Goal: Transaction & Acquisition: Book appointment/travel/reservation

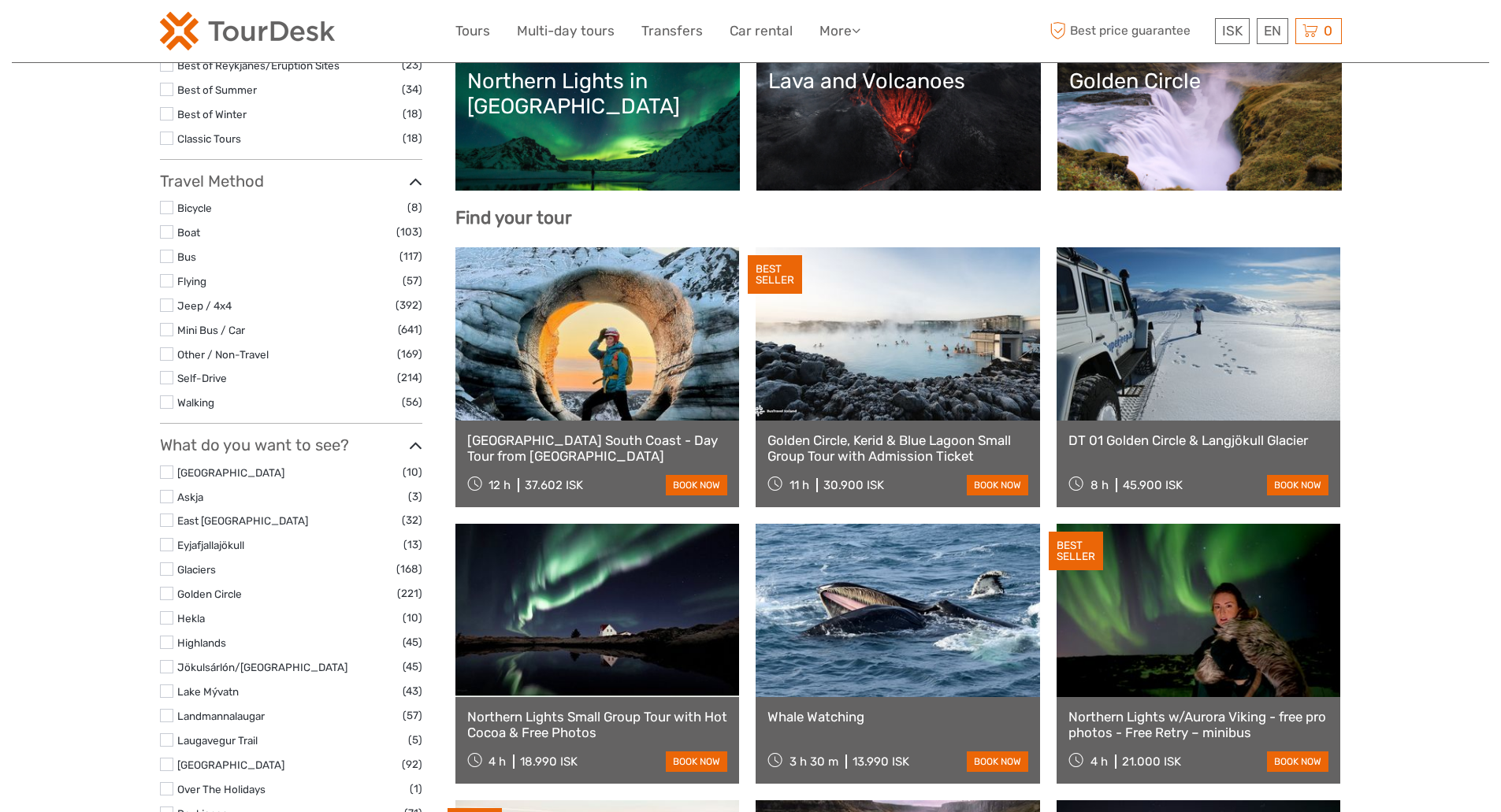
select select
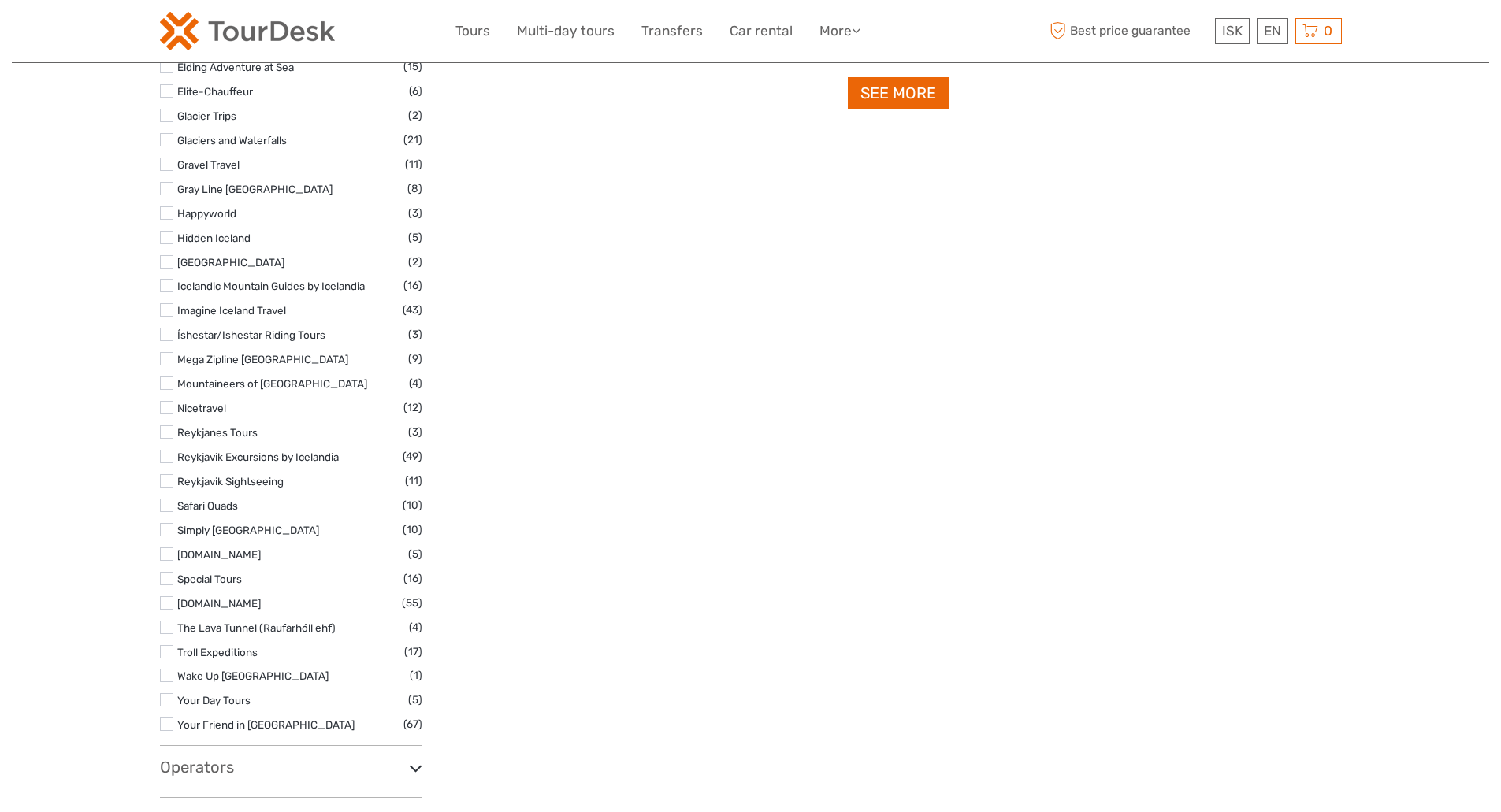
scroll to position [2205, 0]
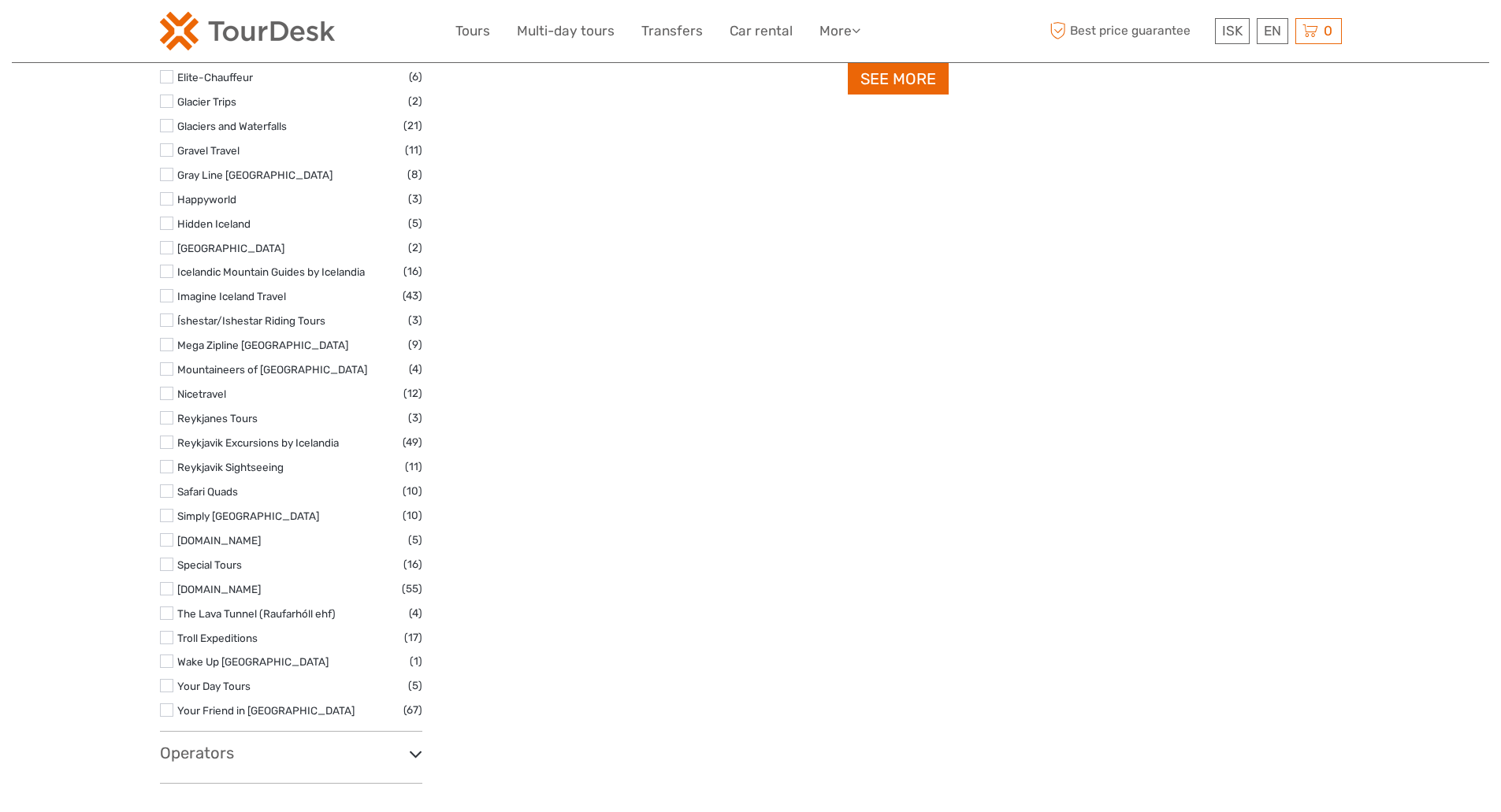
drag, startPoint x: 1510, startPoint y: 59, endPoint x: 1510, endPoint y: 556, distance: 497.0
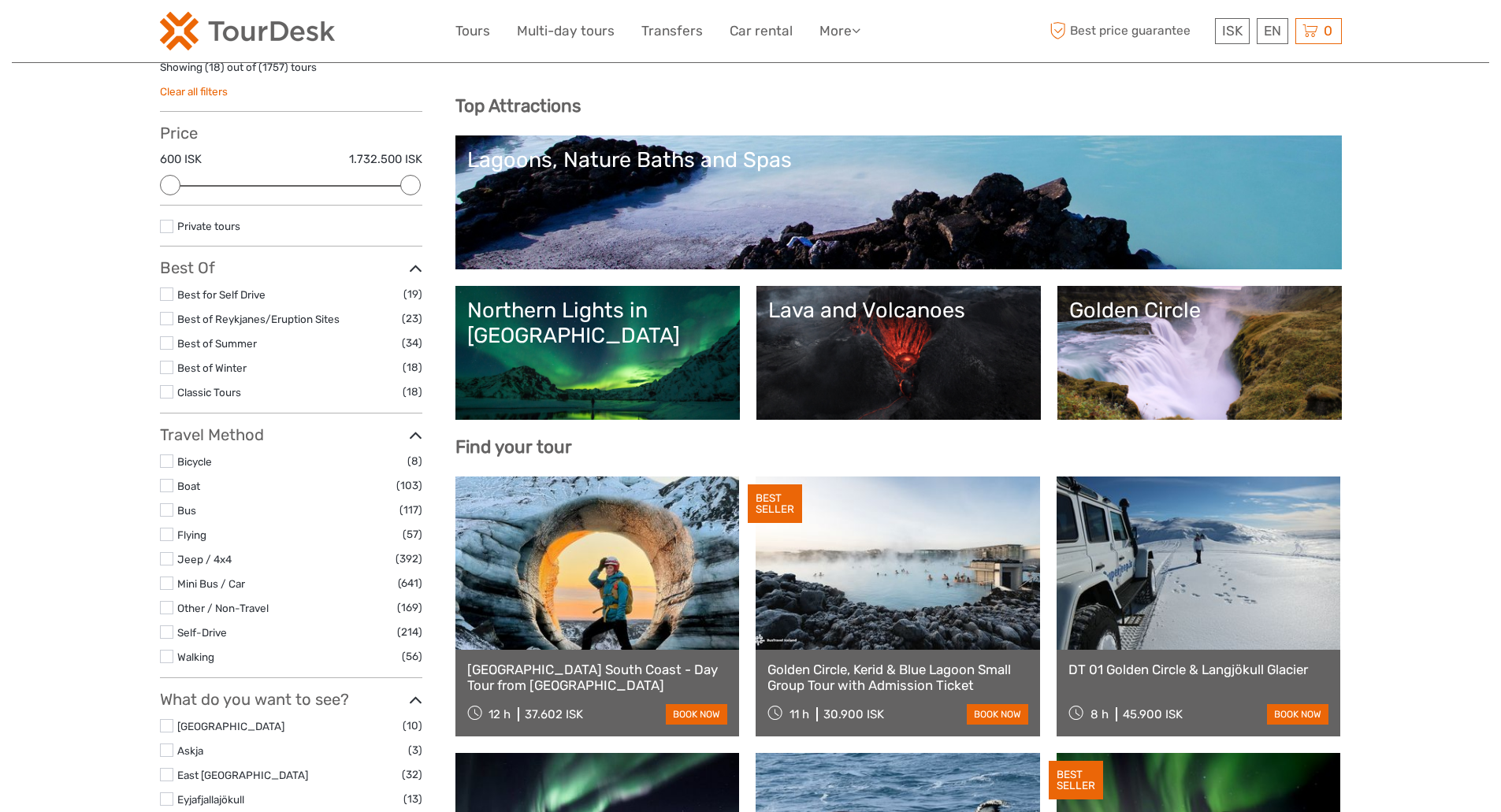
scroll to position [0, 0]
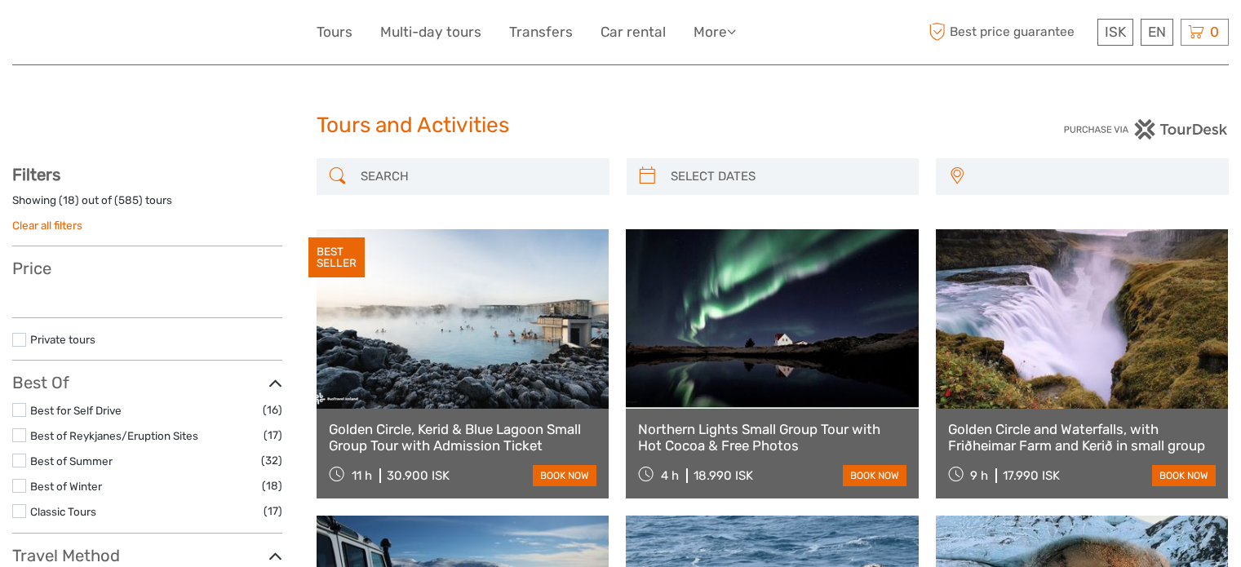
select select
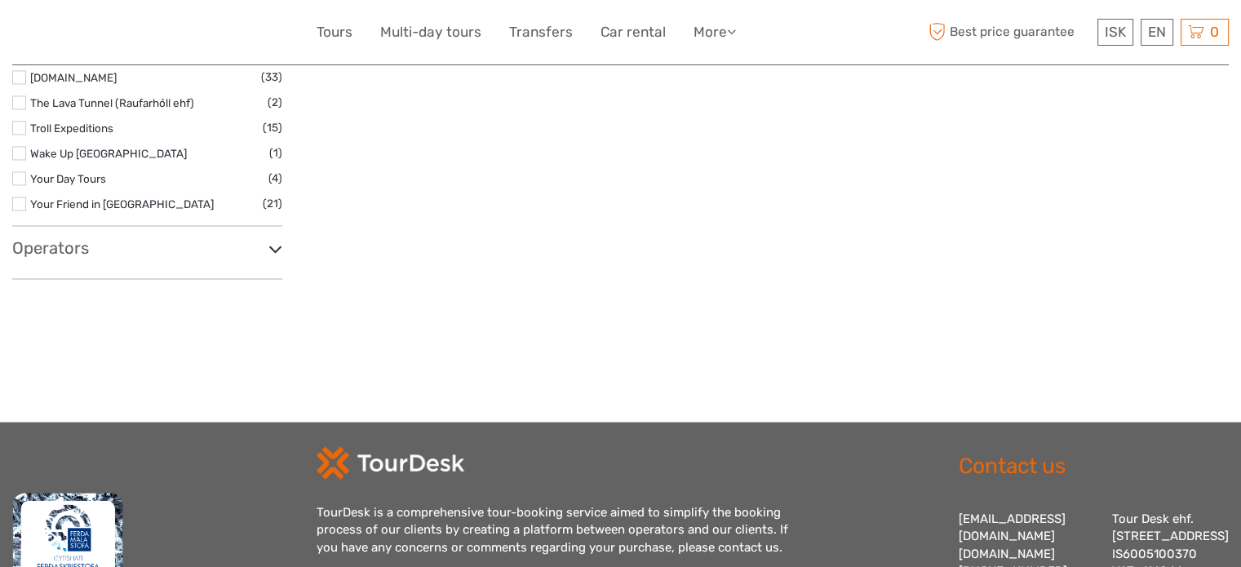
scroll to position [2695, 0]
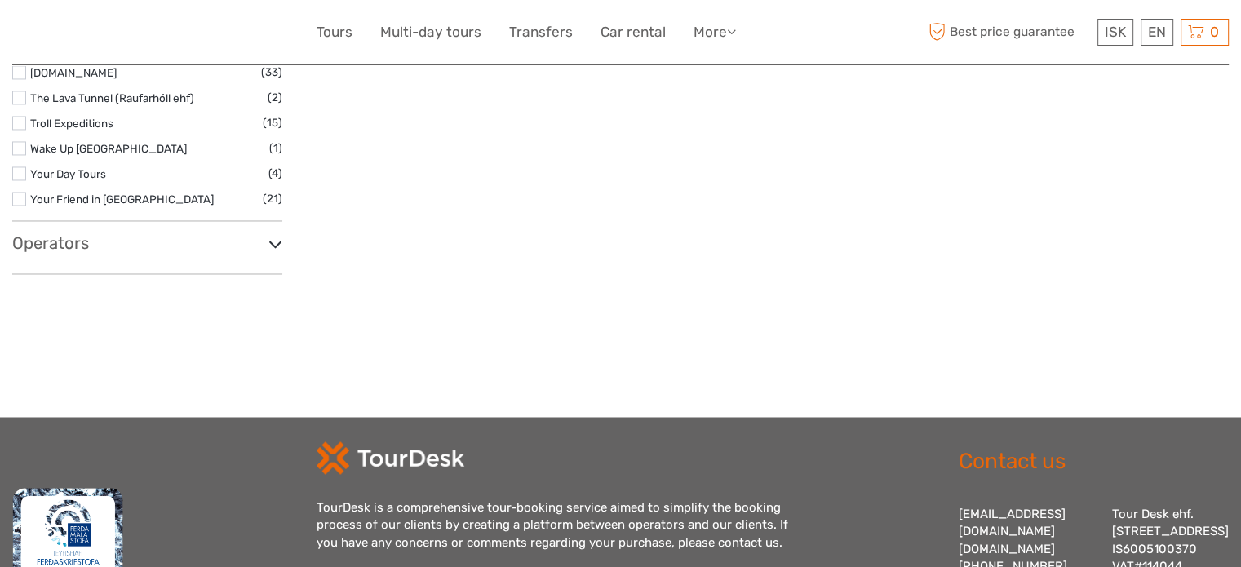
click at [49, 246] on h3 "Operators" at bounding box center [147, 243] width 270 height 20
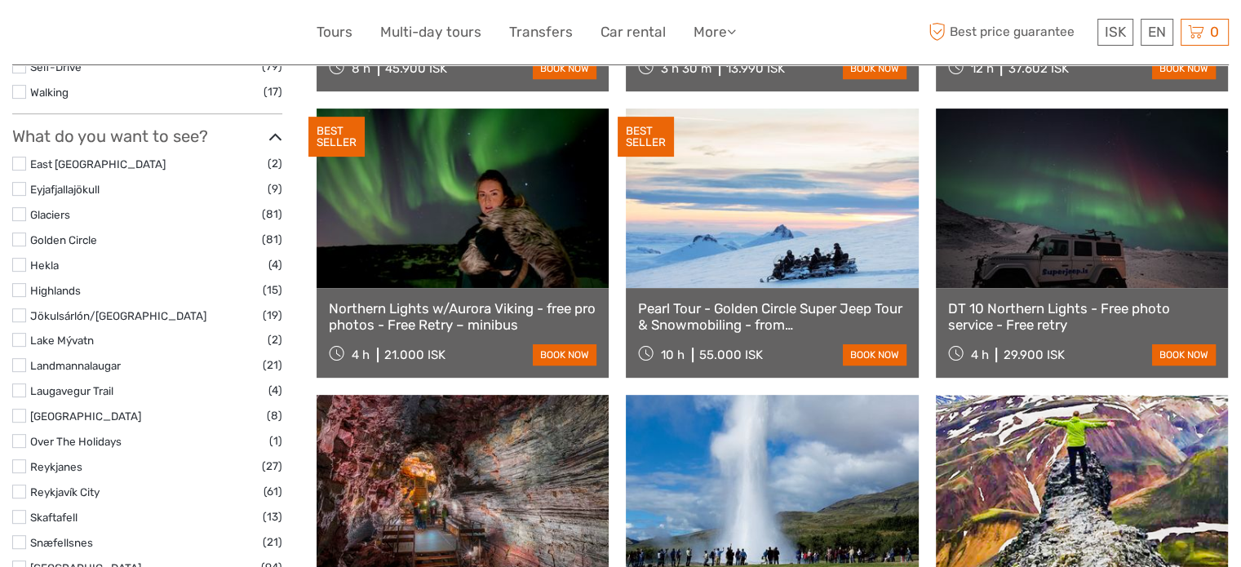
scroll to position [0, 0]
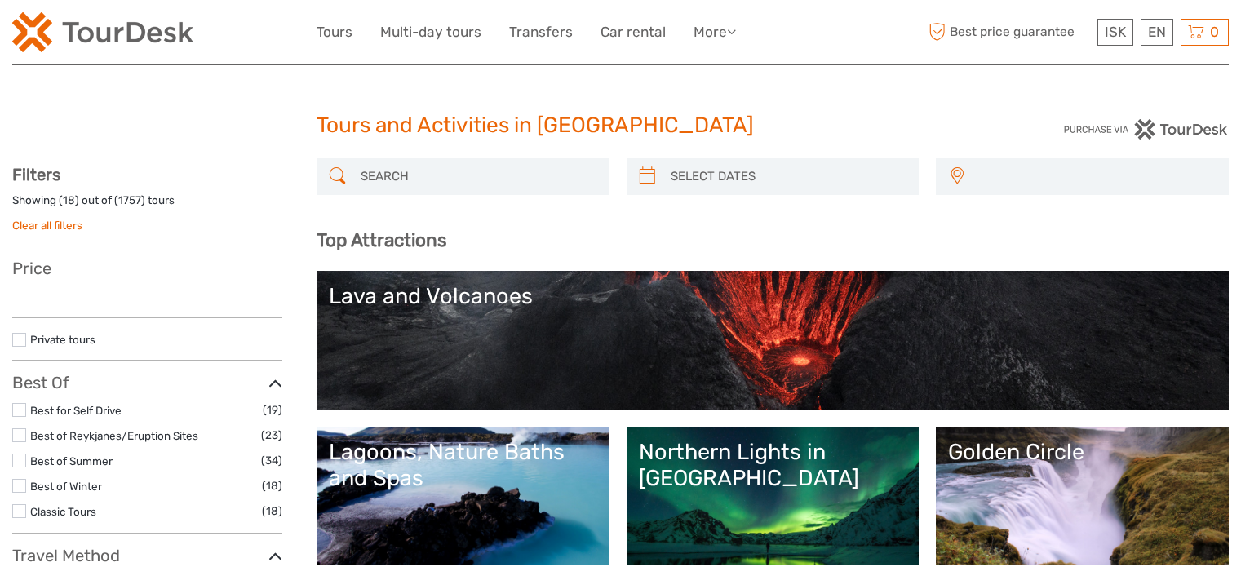
select select
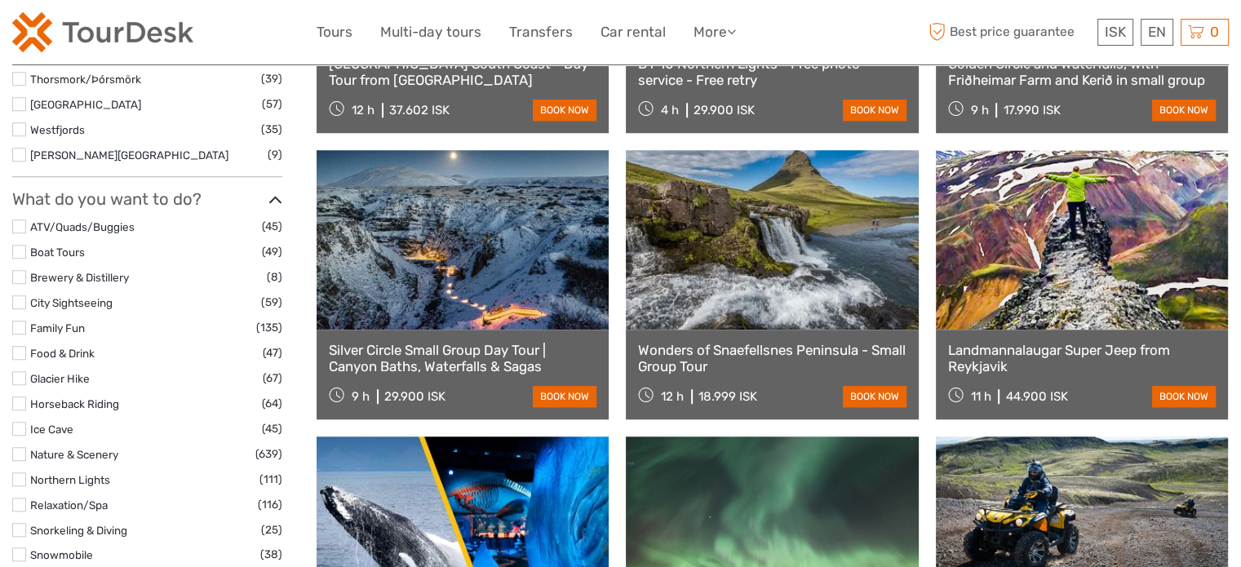
select select
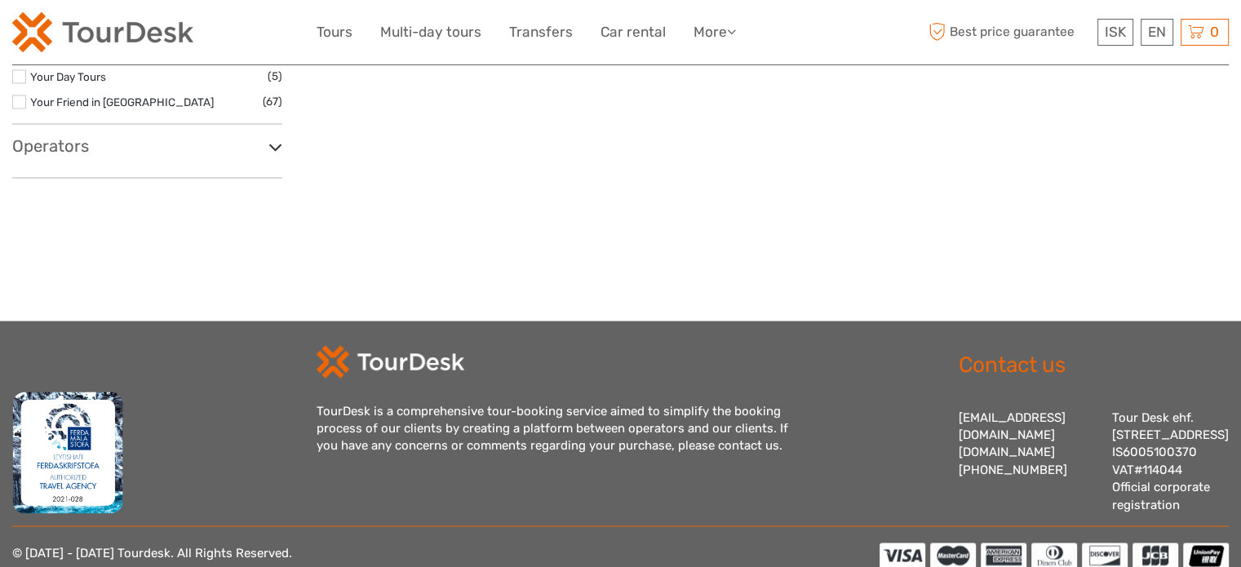
scroll to position [2905, 0]
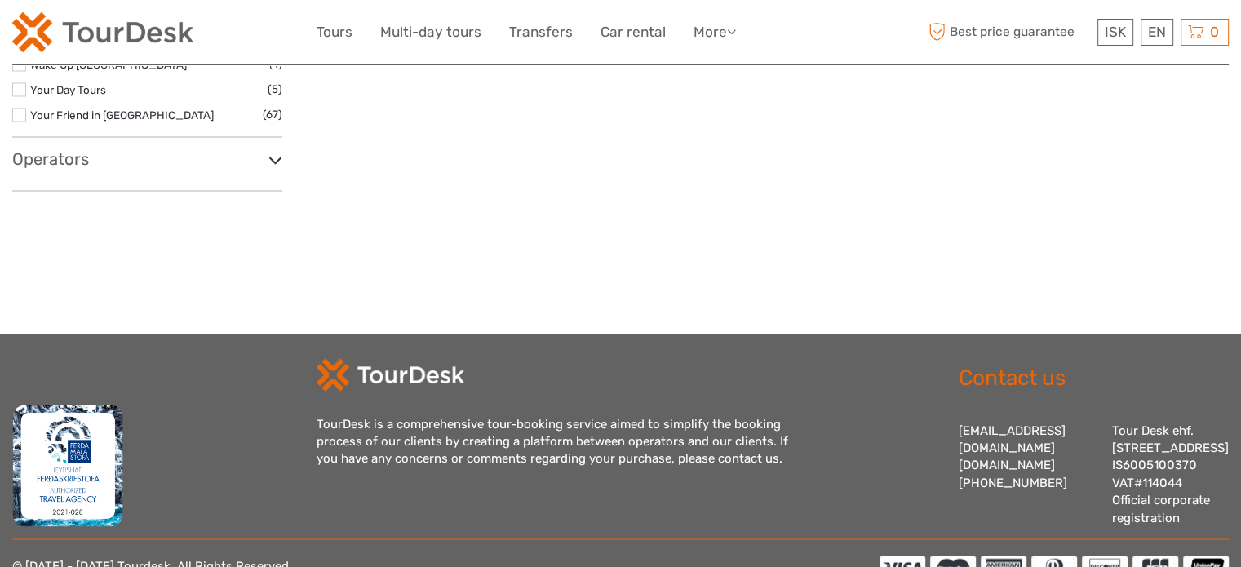
drag, startPoint x: 1249, startPoint y: 55, endPoint x: 1202, endPoint y: 510, distance: 457.6
click at [55, 158] on h3 "Operators" at bounding box center [147, 159] width 270 height 20
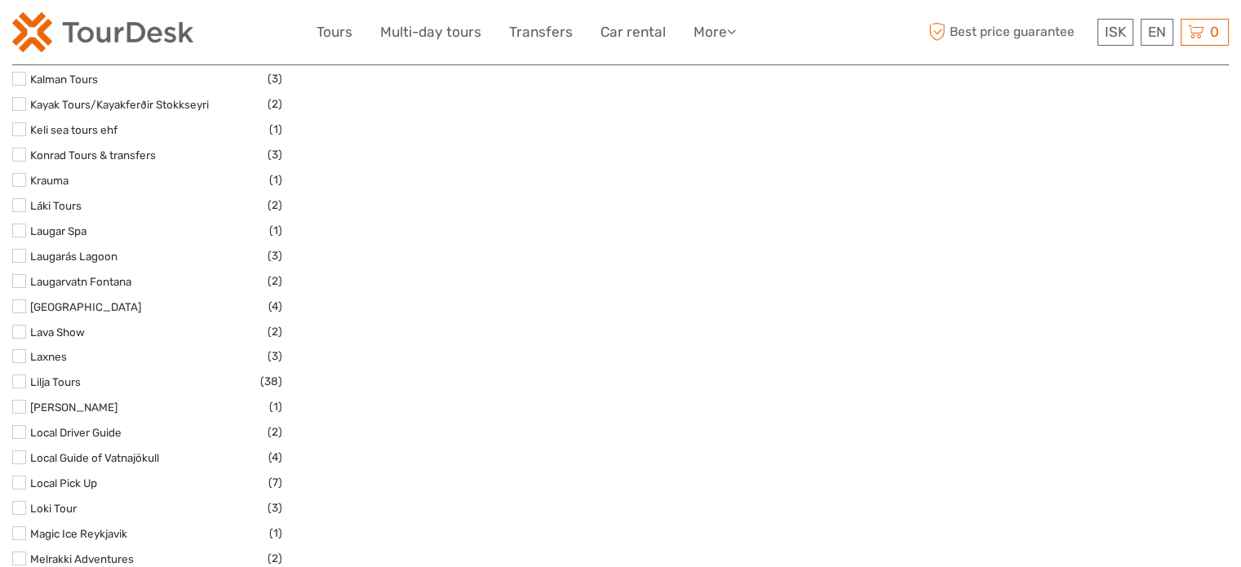
scroll to position [6070, 0]
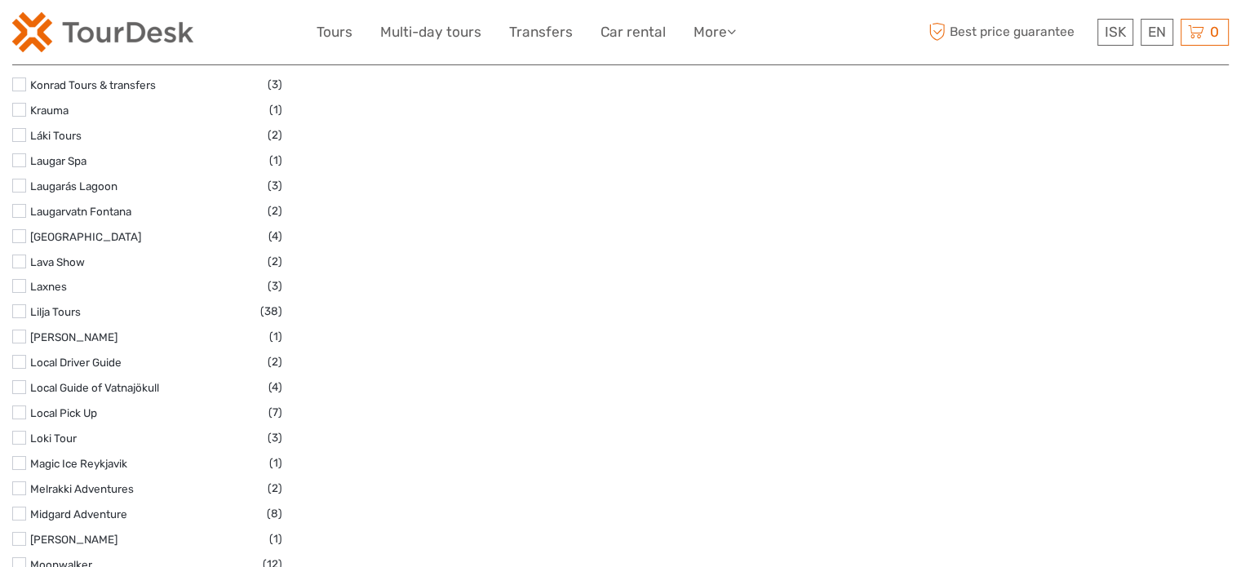
click at [15, 330] on label at bounding box center [19, 337] width 14 height 14
click at [0, 0] on input "checkbox" at bounding box center [0, 0] width 0 height 0
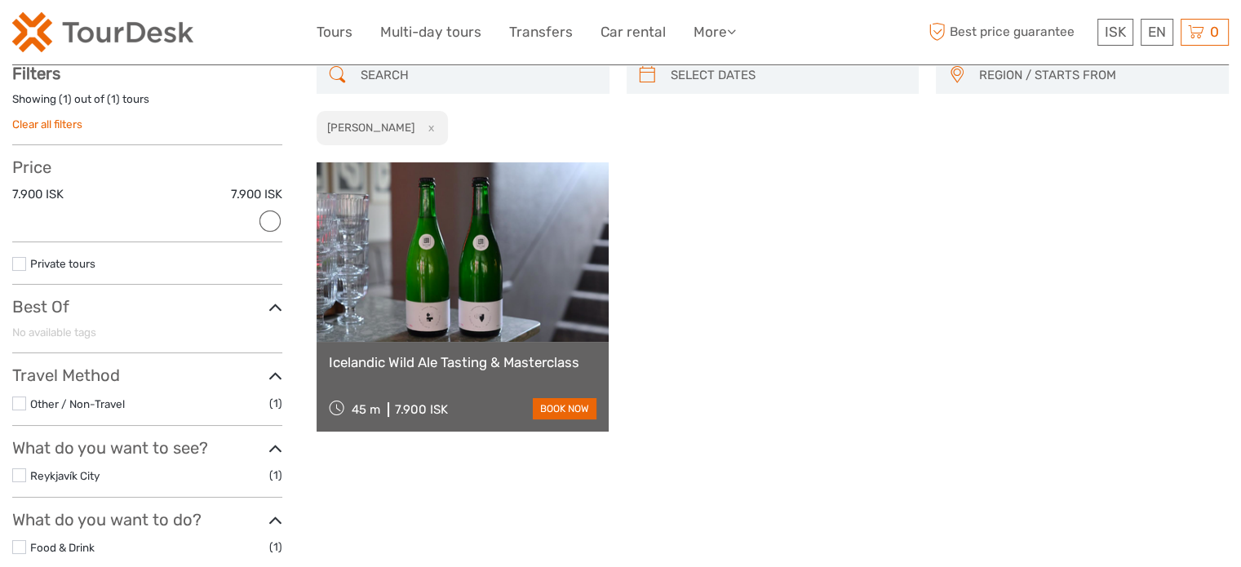
scroll to position [92, 0]
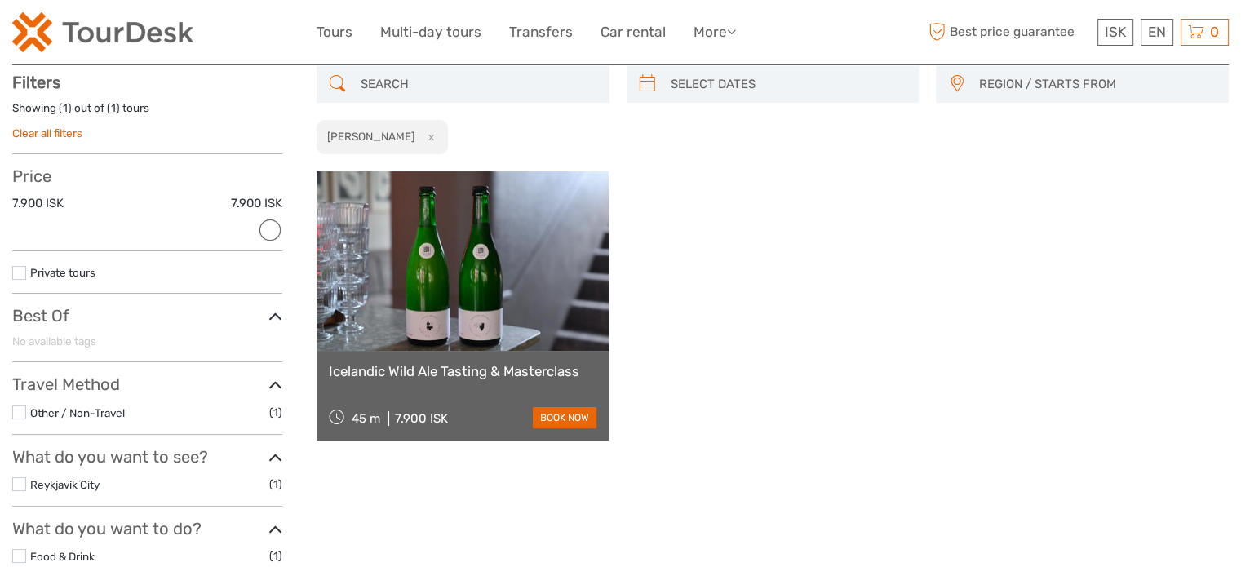
click at [493, 368] on link "Icelandic Wild Ale Tasting & Masterclass" at bounding box center [463, 371] width 268 height 16
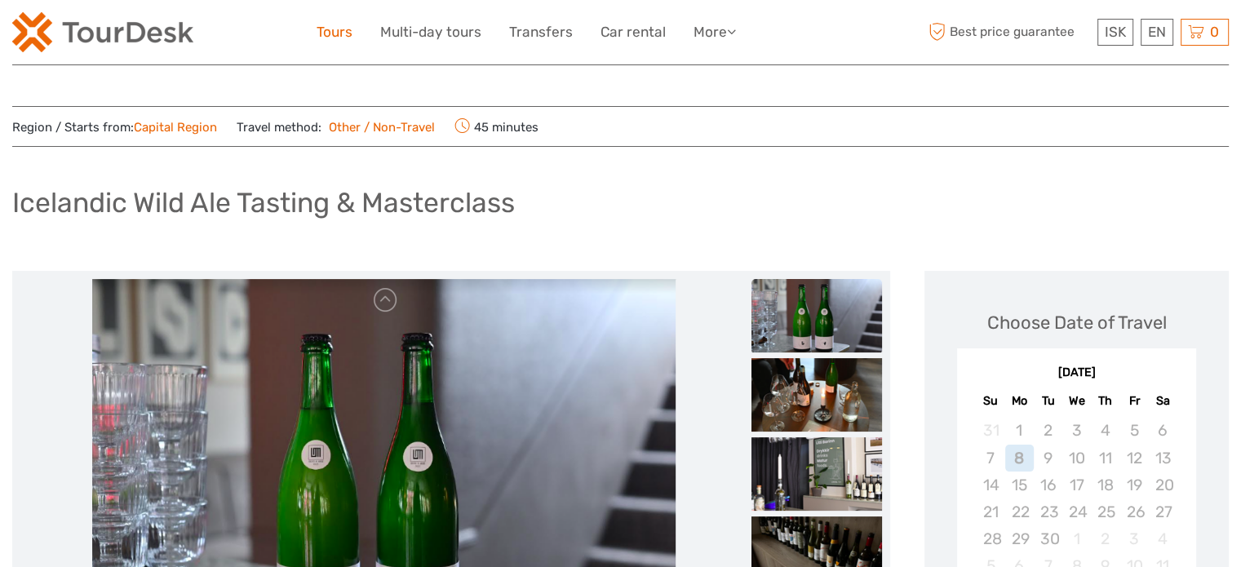
click at [330, 29] on link "Tours" at bounding box center [335, 32] width 36 height 24
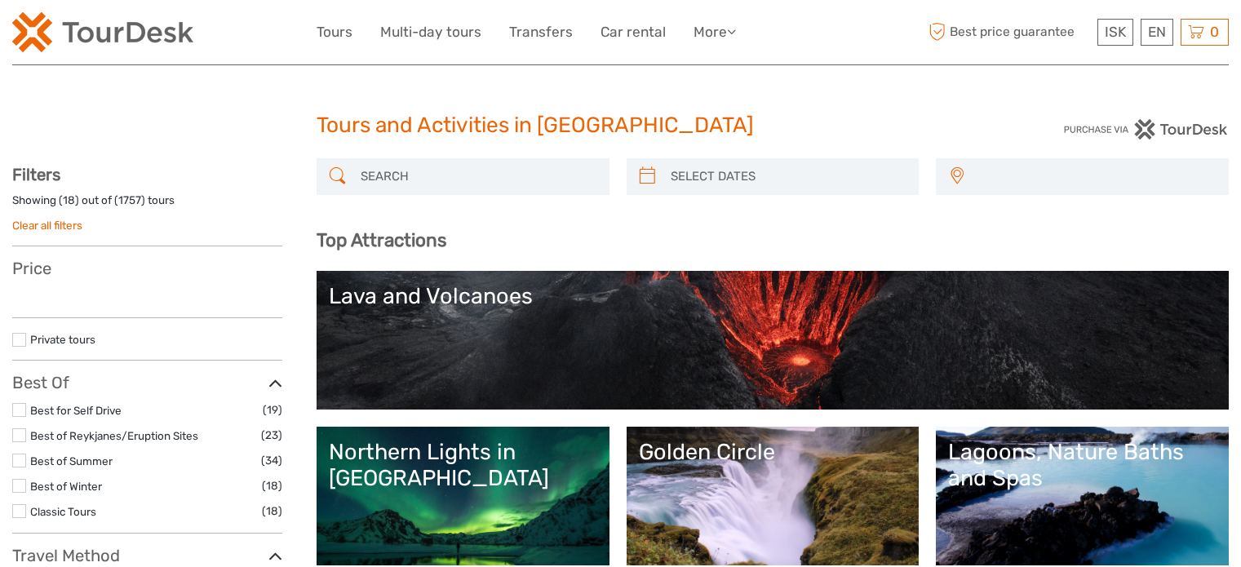
select select
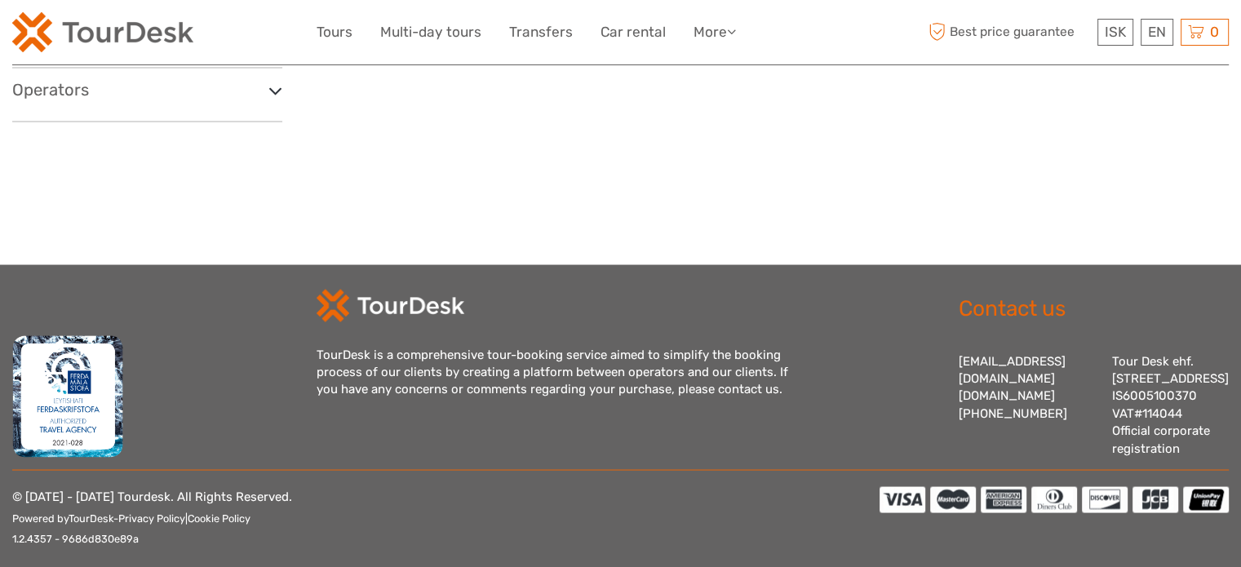
scroll to position [2979, 0]
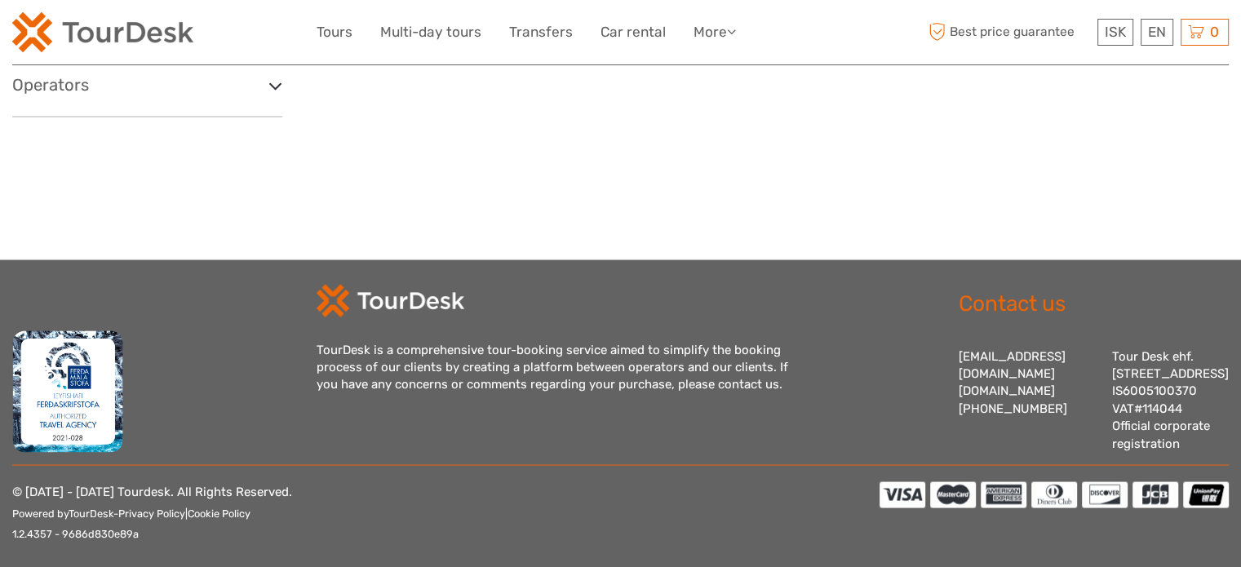
click at [69, 87] on h3 "Operators" at bounding box center [147, 85] width 270 height 20
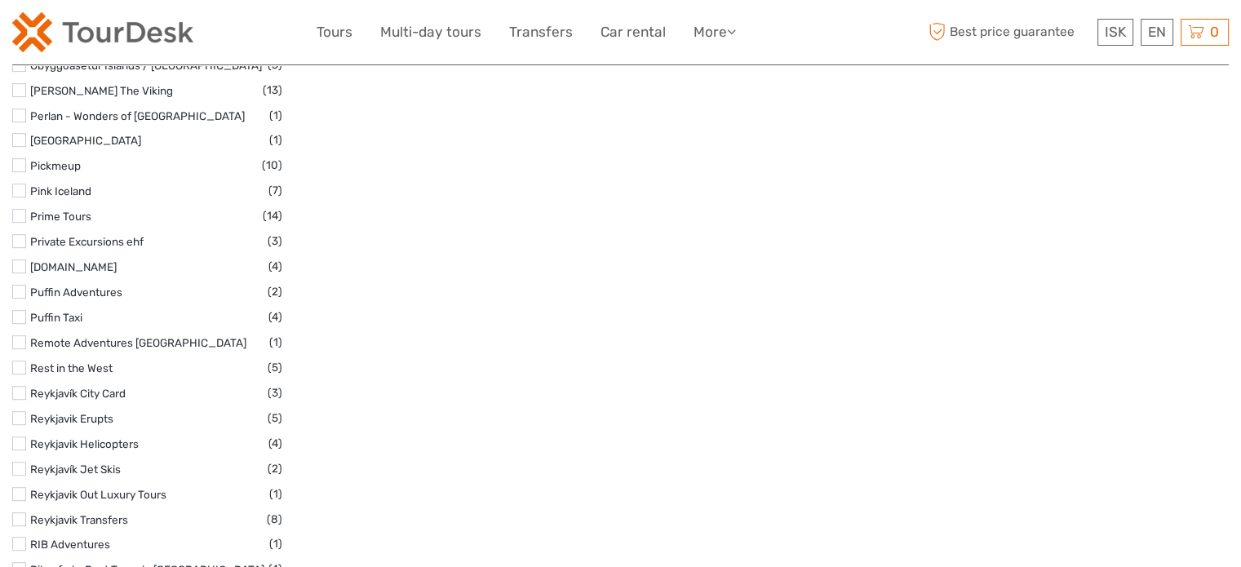
scroll to position [7268, 0]
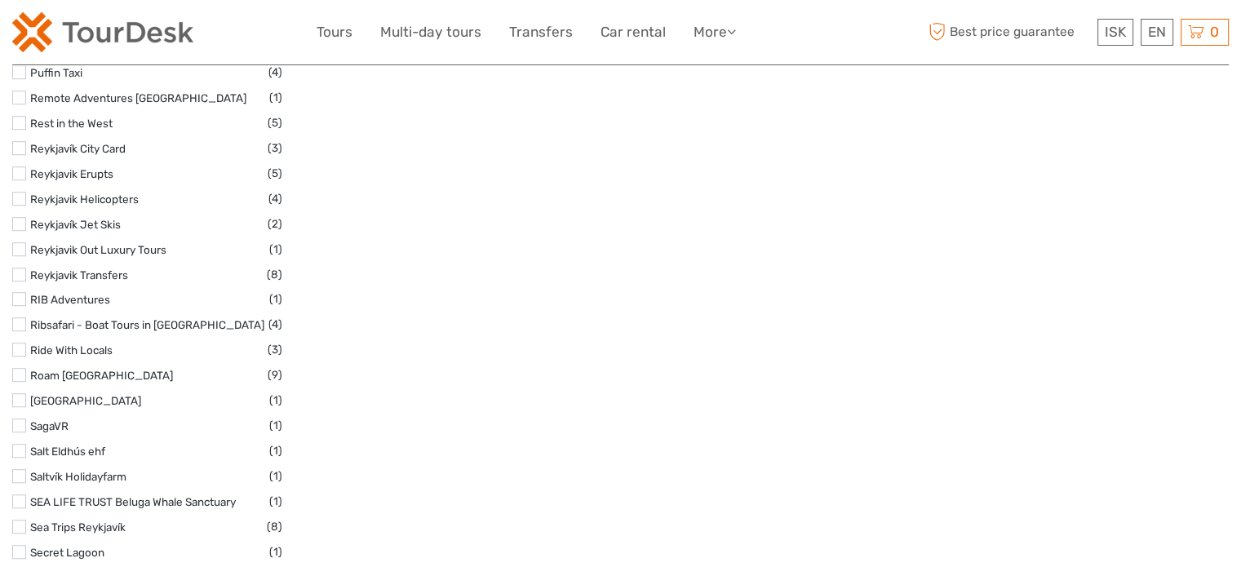
click at [21, 444] on label at bounding box center [19, 451] width 14 height 14
click at [0, 0] on input "checkbox" at bounding box center [0, 0] width 0 height 0
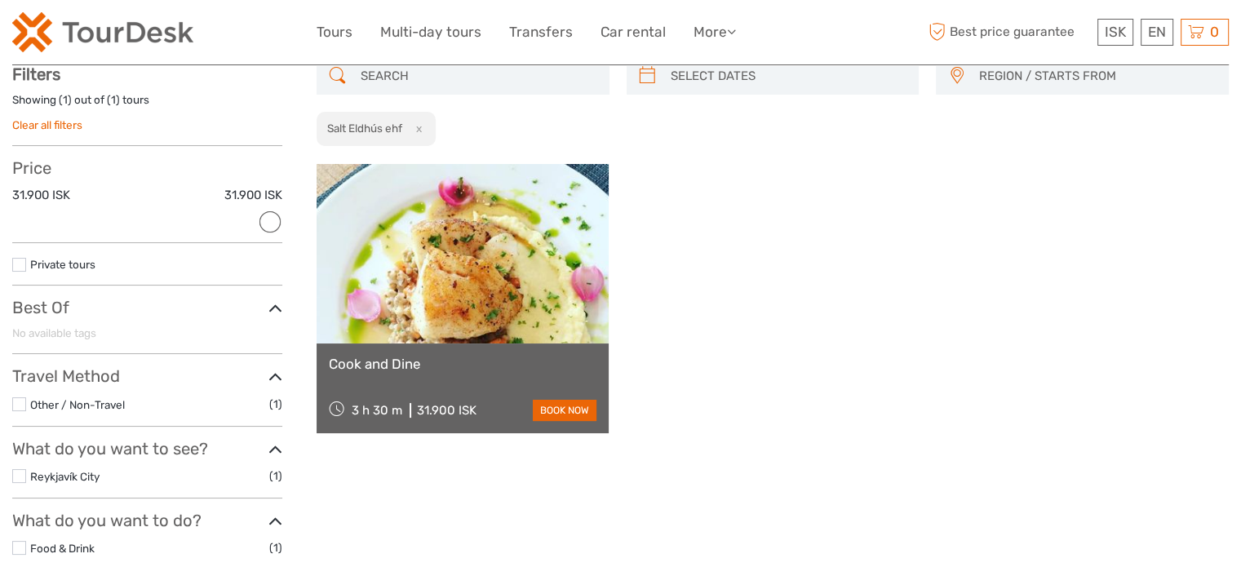
scroll to position [92, 0]
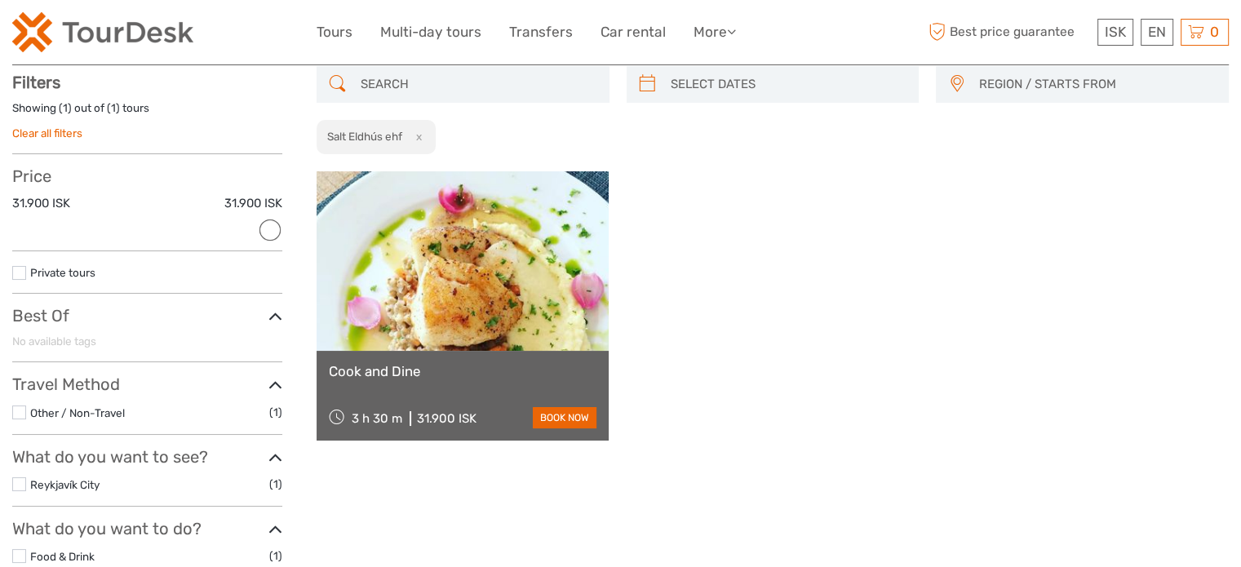
click at [408, 365] on link "Cook and Dine" at bounding box center [463, 371] width 268 height 16
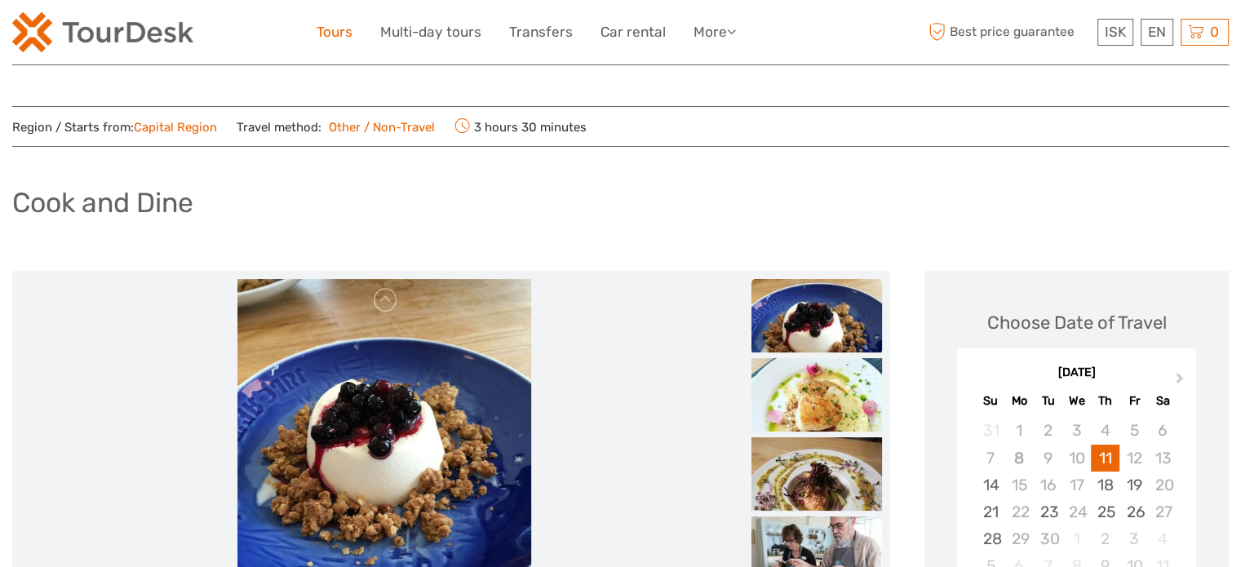
click at [336, 29] on link "Tours" at bounding box center [335, 32] width 36 height 24
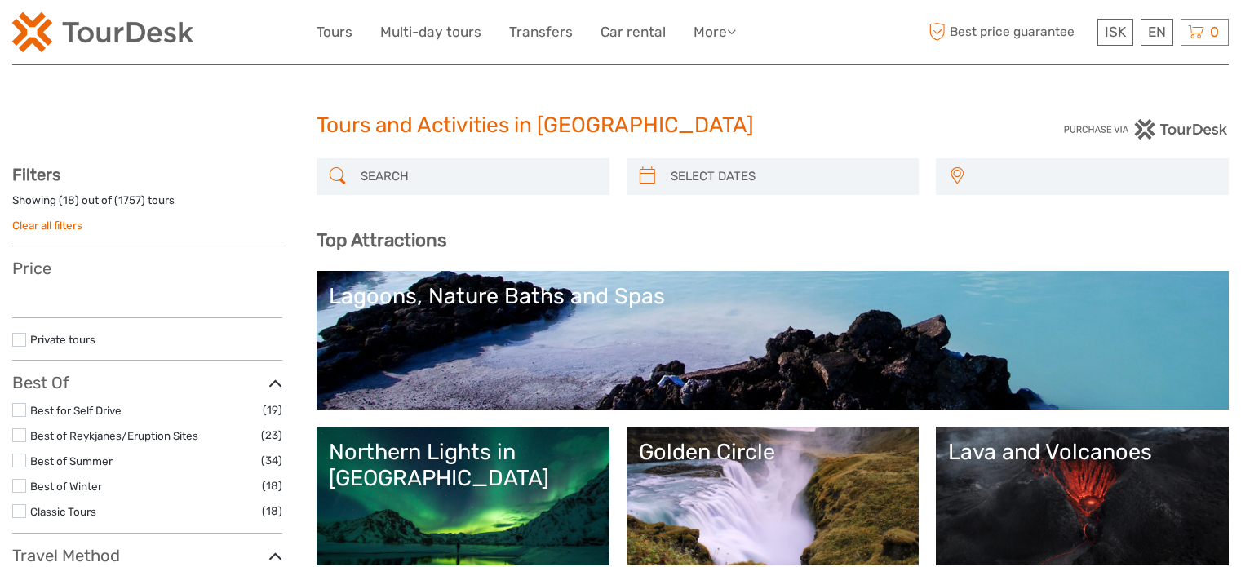
select select
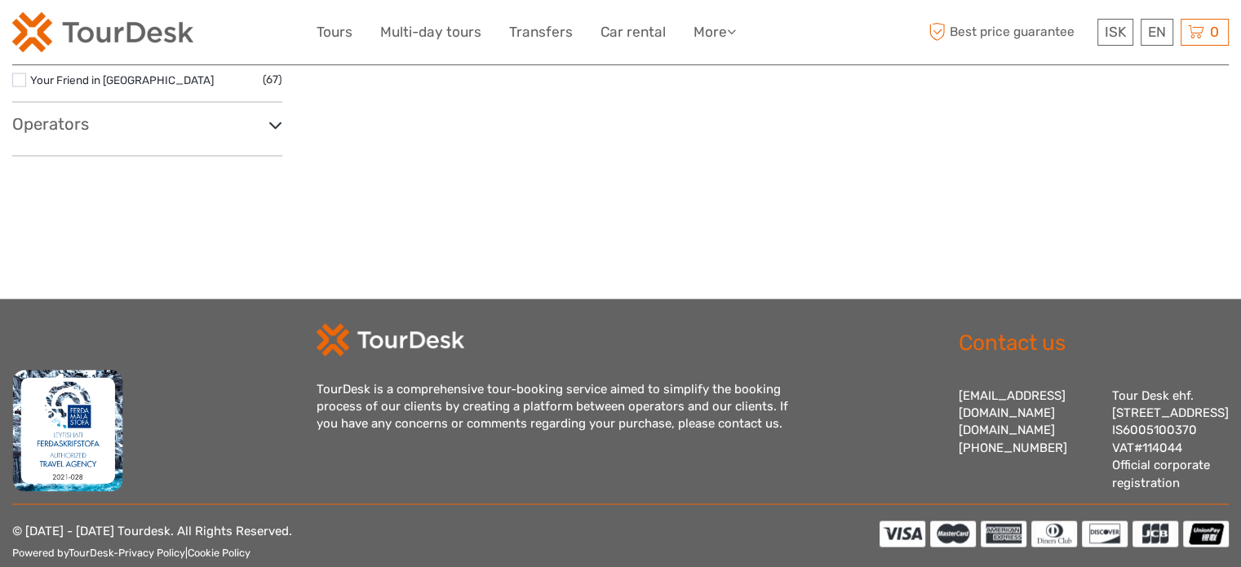
scroll to position [2675, 0]
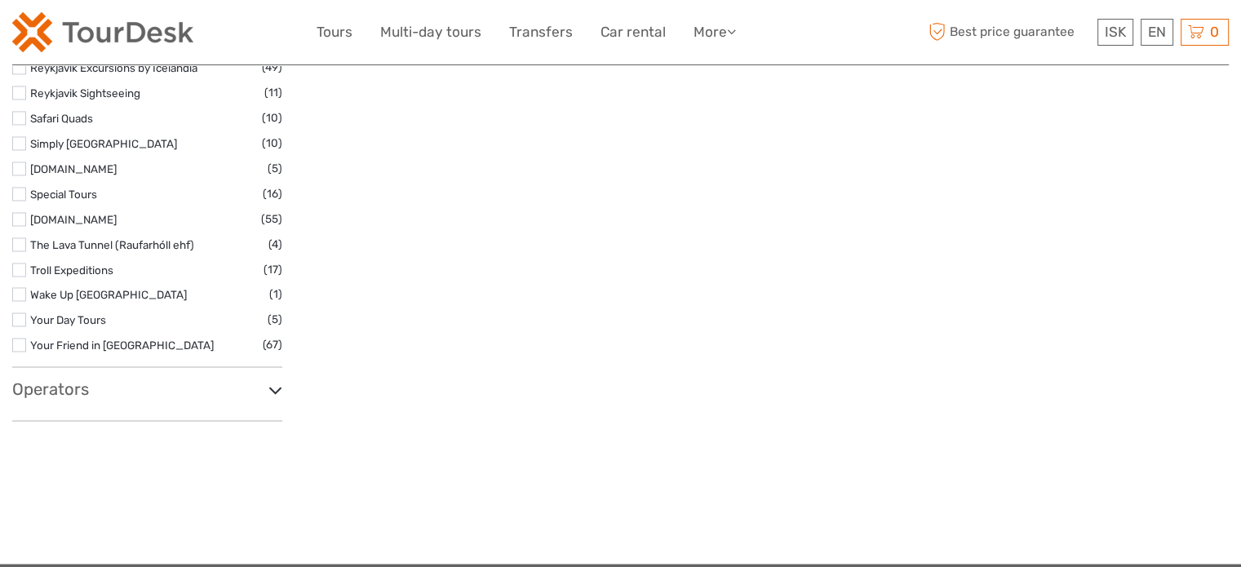
click at [65, 383] on h3 "Operators" at bounding box center [147, 389] width 270 height 20
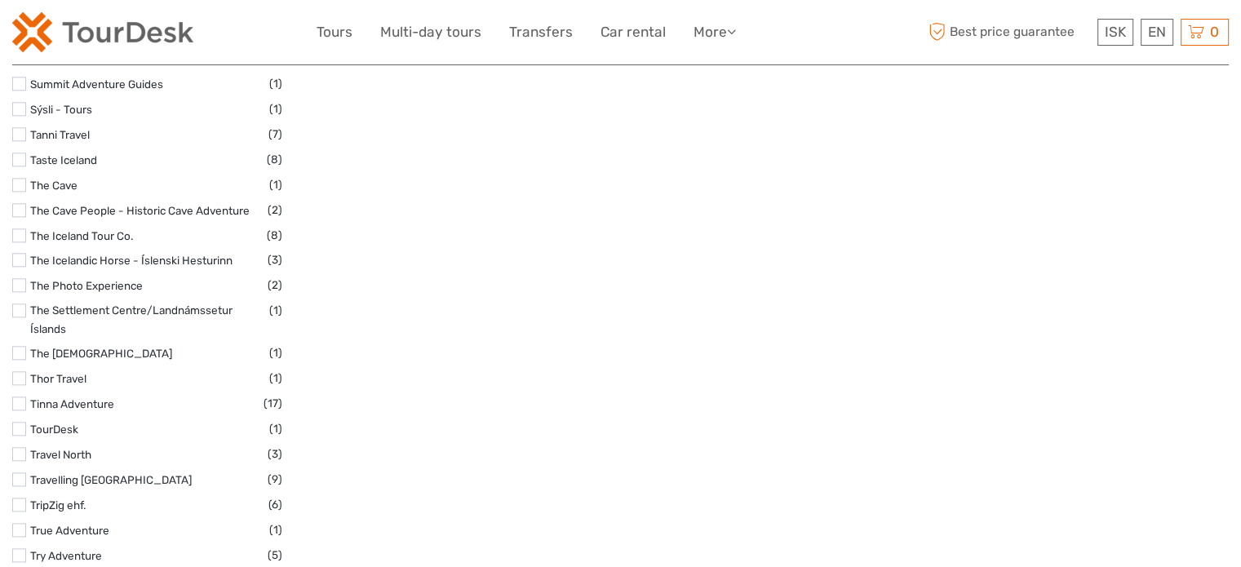
scroll to position [8140, 0]
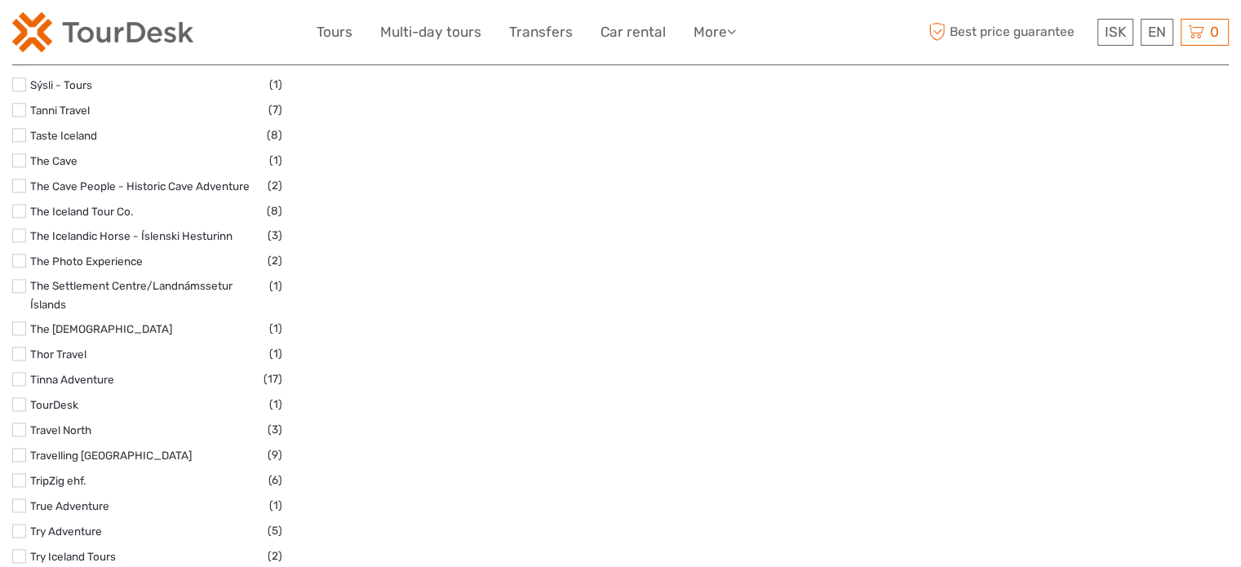
click at [13, 321] on label at bounding box center [19, 328] width 14 height 14
click at [0, 0] on input "checkbox" at bounding box center [0, 0] width 0 height 0
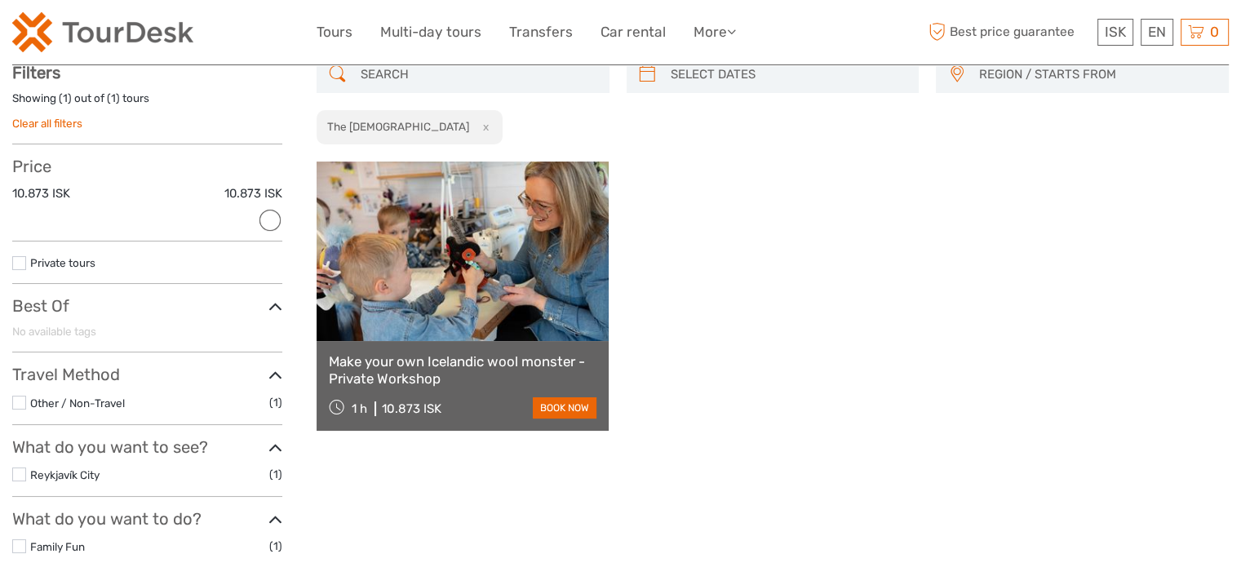
scroll to position [92, 0]
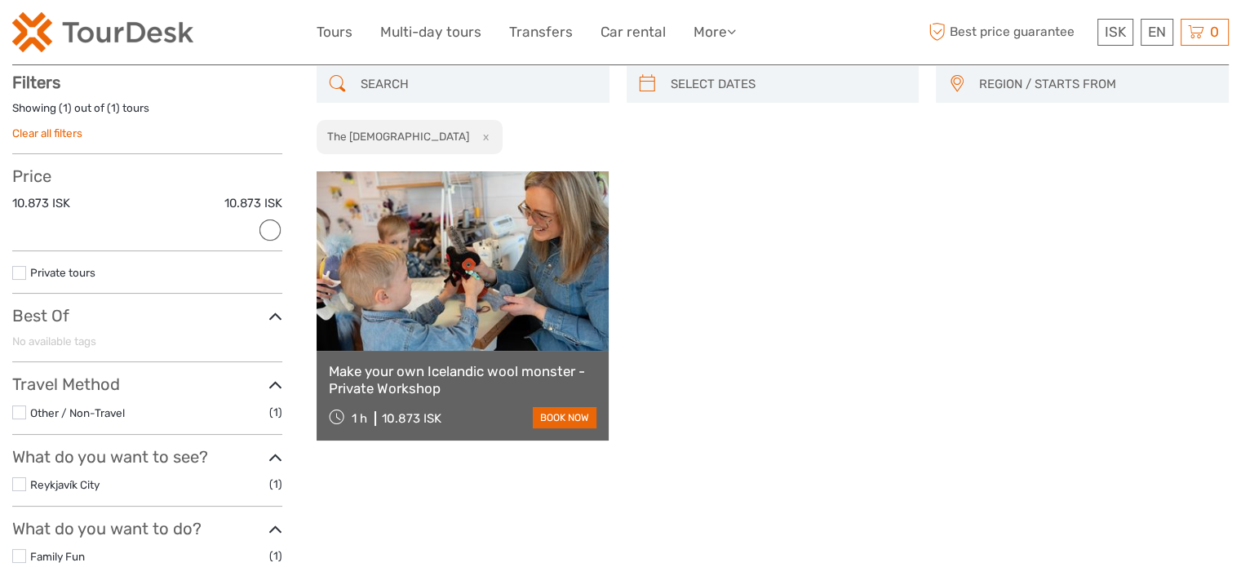
click at [438, 383] on link "Make your own Icelandic wool monster - Private Workshop" at bounding box center [463, 379] width 268 height 33
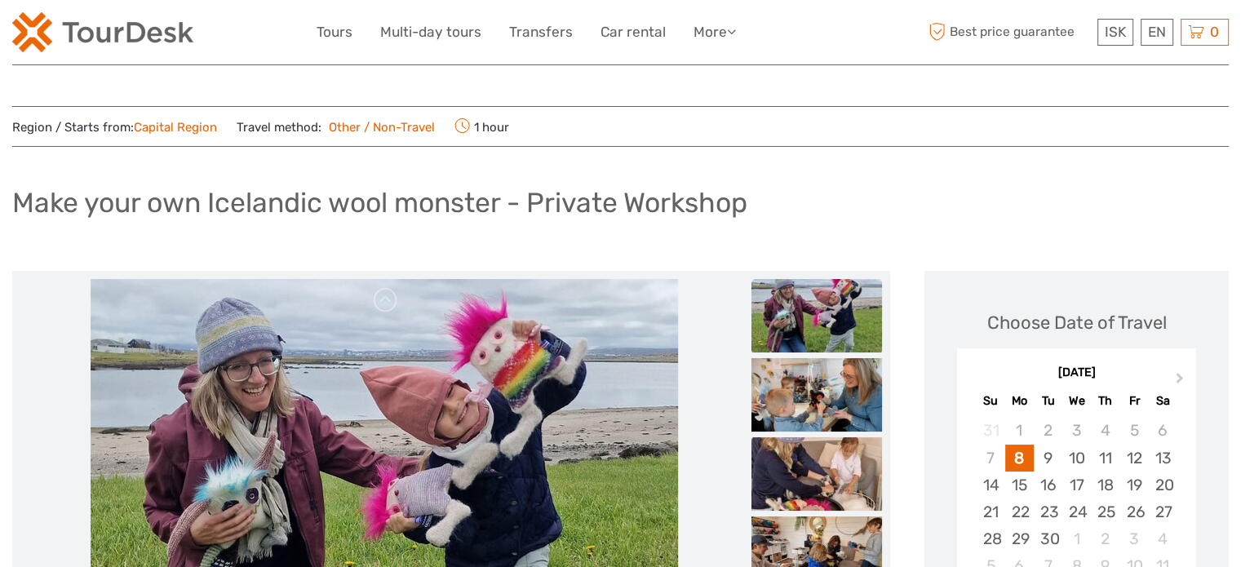
click at [333, 19] on div "ISK ISK € $ £ EN English Español Deutsch Tours Multi-day tours Transfers Car re…" at bounding box center [621, 32] width 609 height 40
click at [333, 36] on link "Tours" at bounding box center [335, 32] width 36 height 24
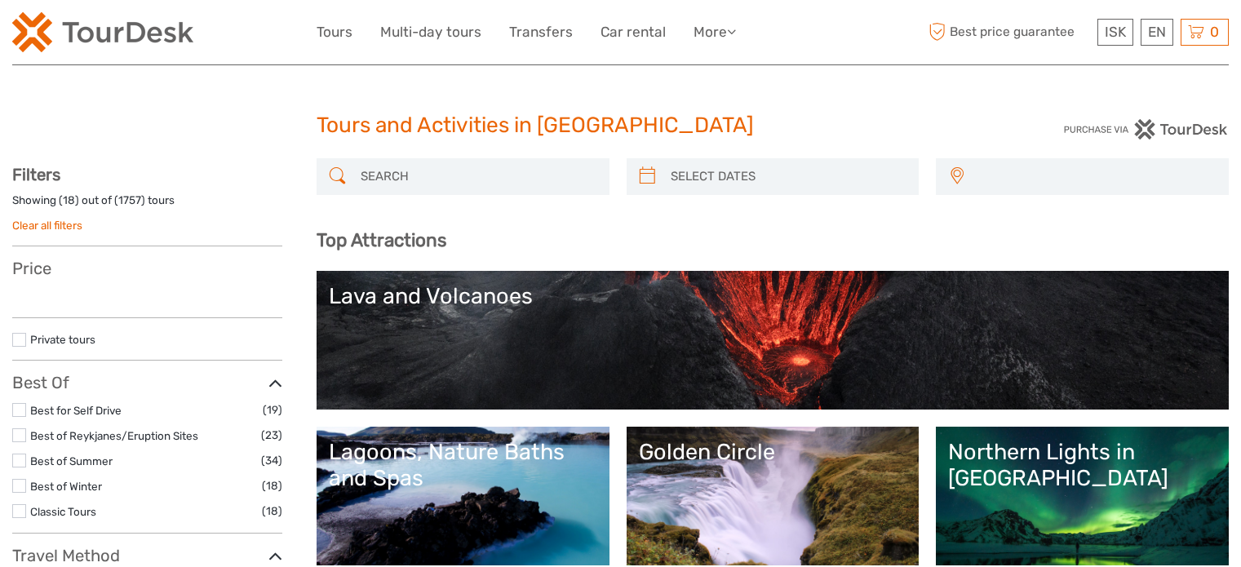
select select
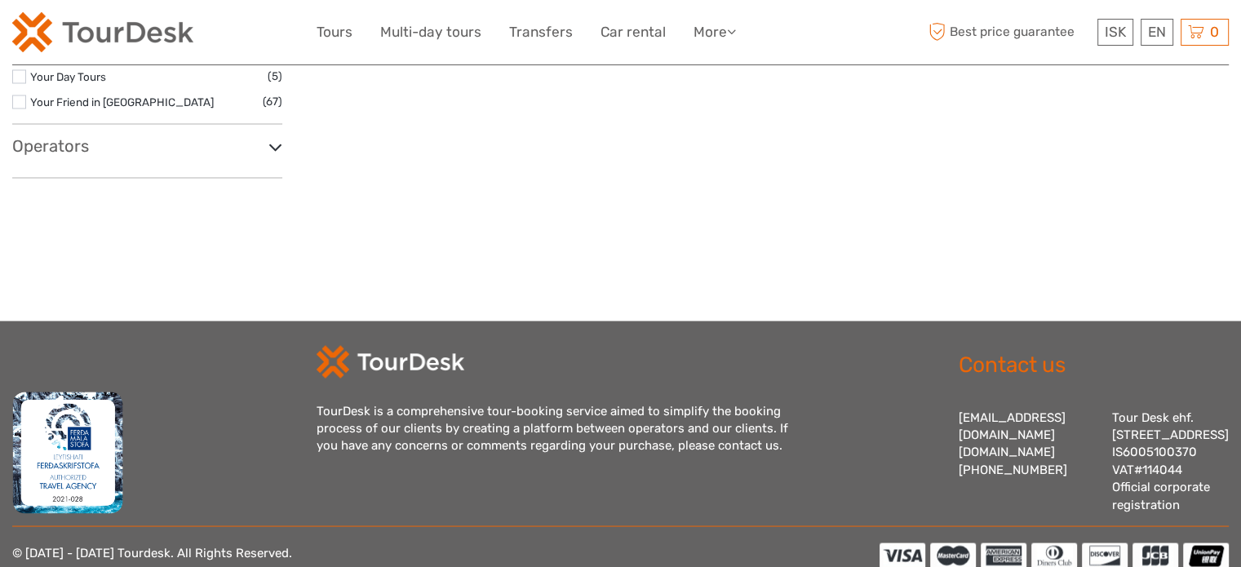
scroll to position [2753, 0]
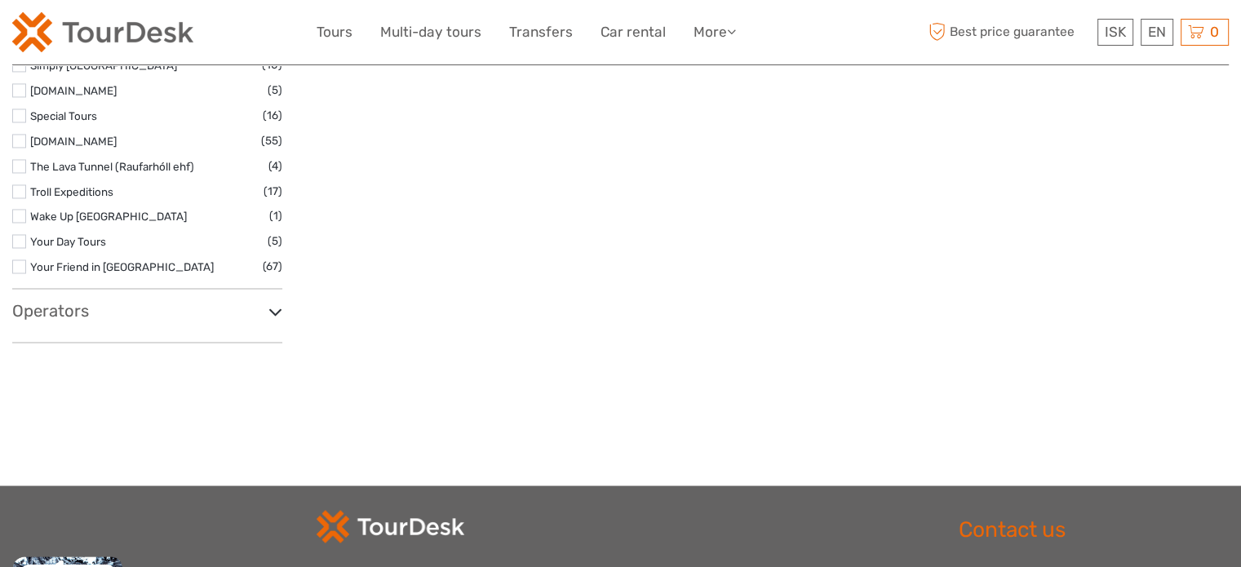
click at [63, 306] on h3 "Operators" at bounding box center [147, 311] width 270 height 20
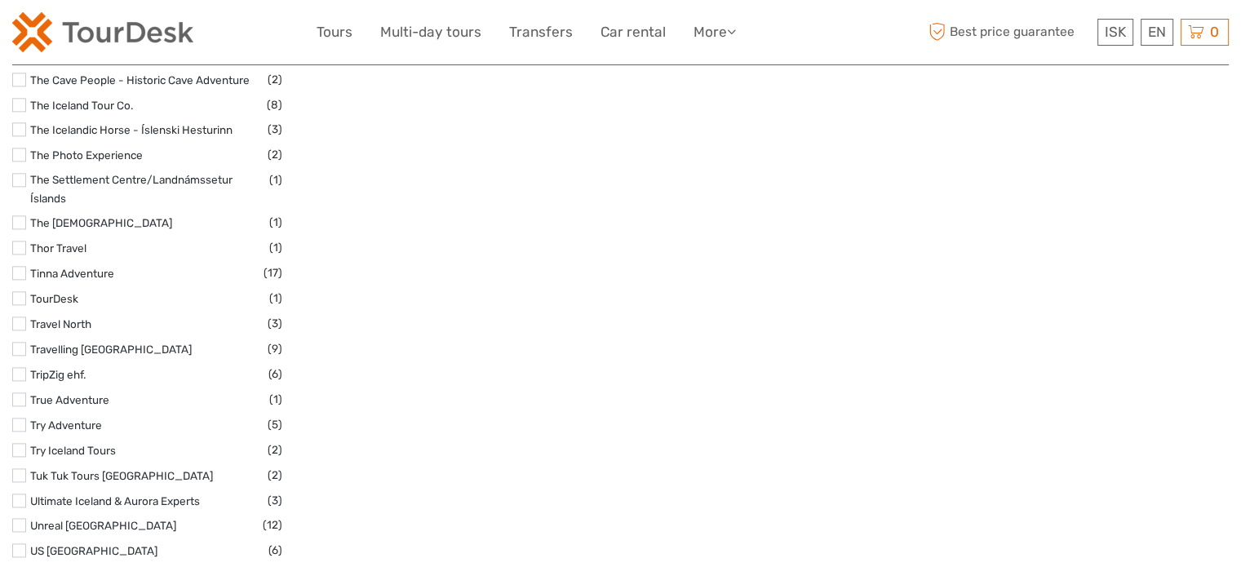
scroll to position [8330, 0]
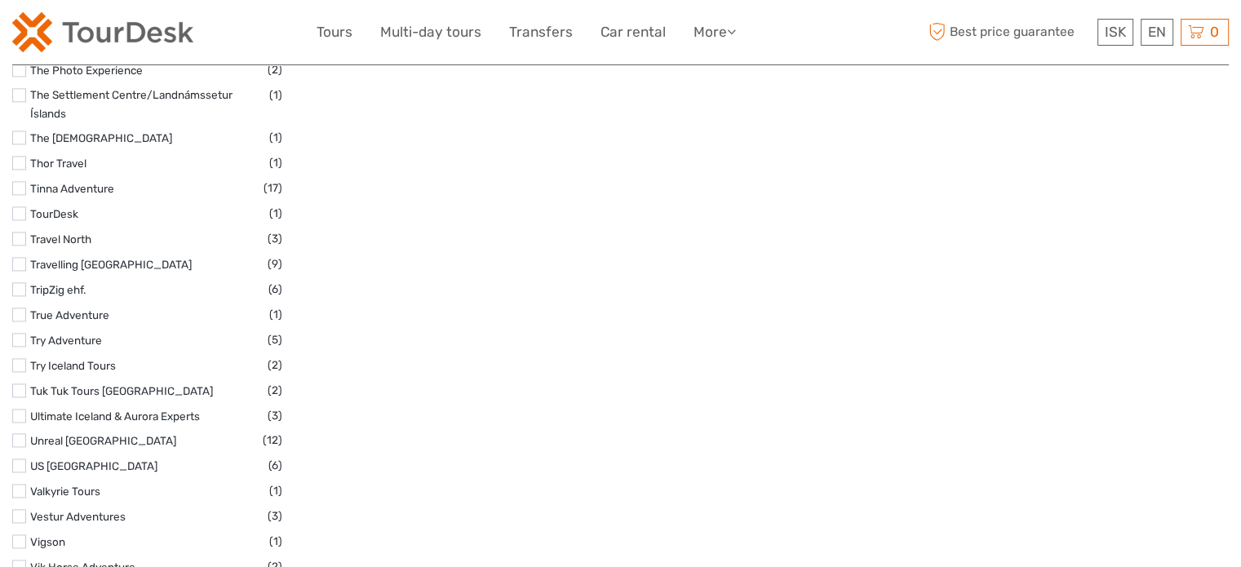
click at [21, 206] on label at bounding box center [19, 213] width 14 height 14
click at [0, 0] on input "checkbox" at bounding box center [0, 0] width 0 height 0
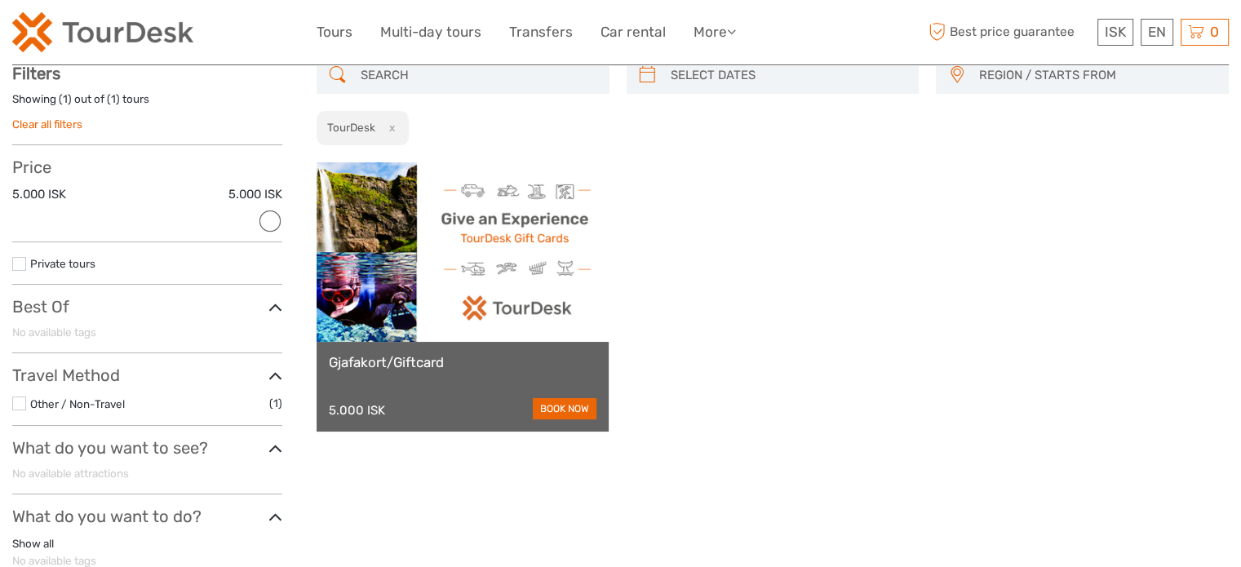
scroll to position [92, 0]
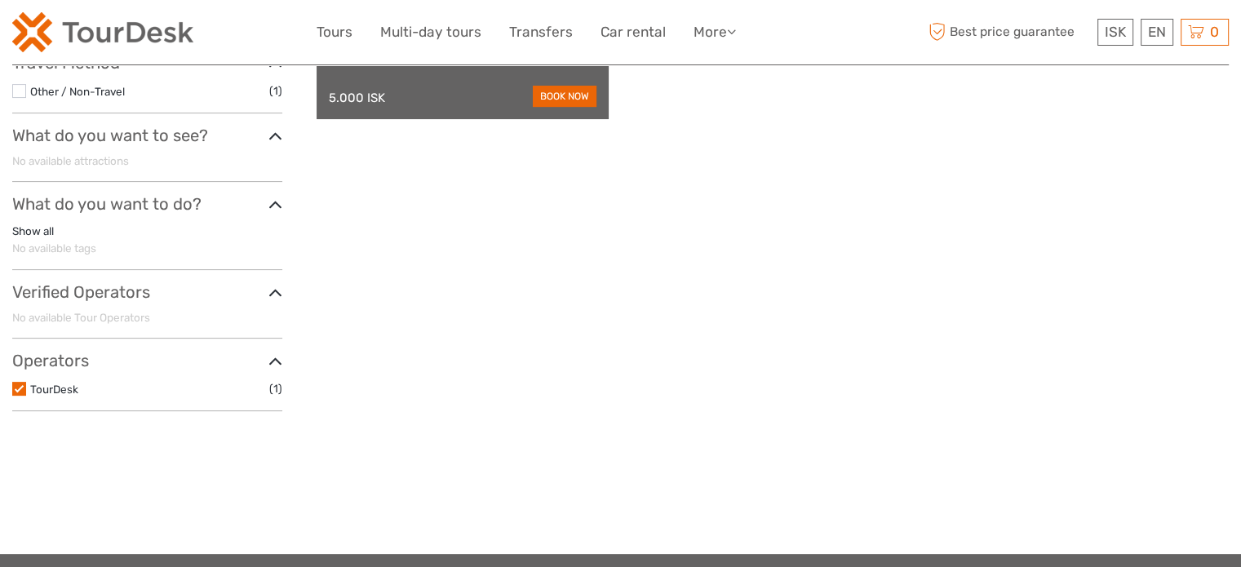
scroll to position [309, 0]
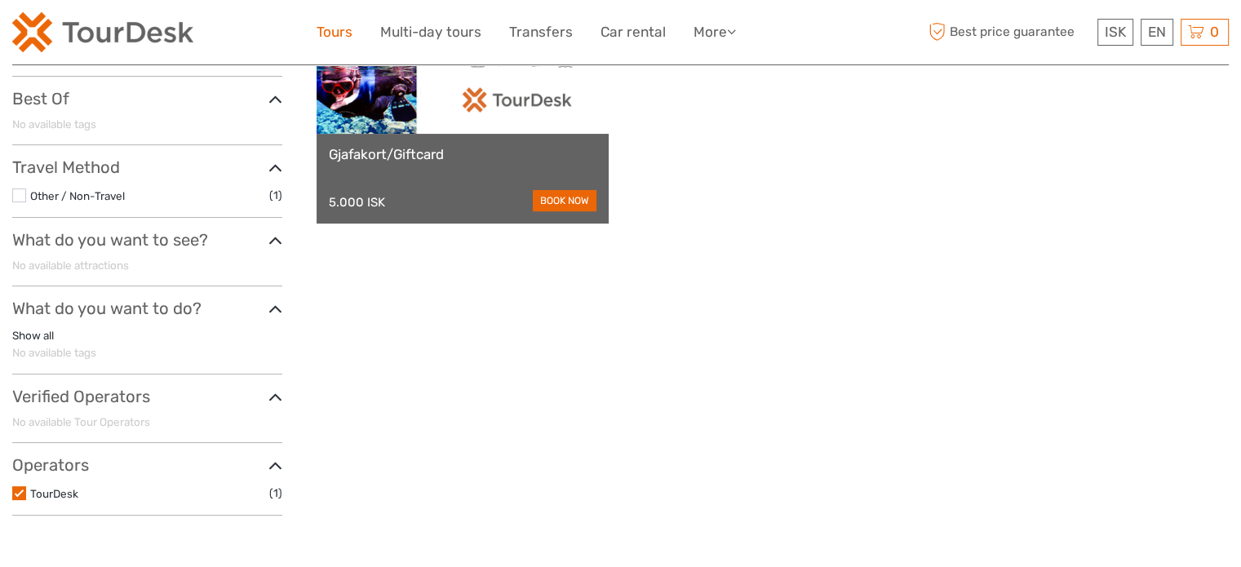
click at [340, 28] on link "Tours" at bounding box center [335, 32] width 36 height 24
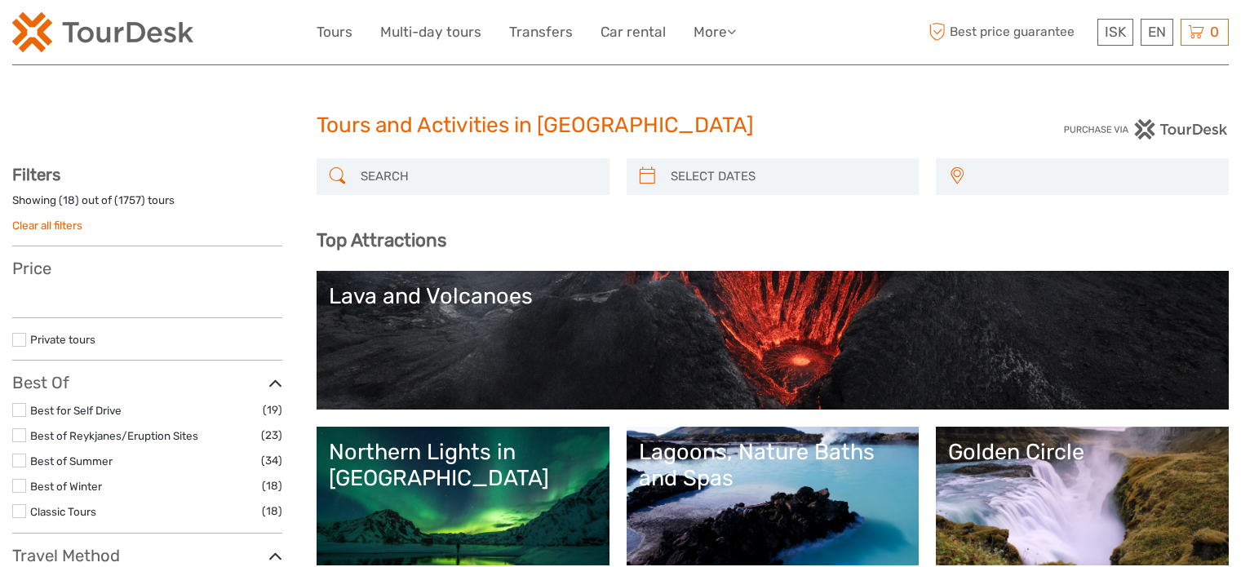
select select
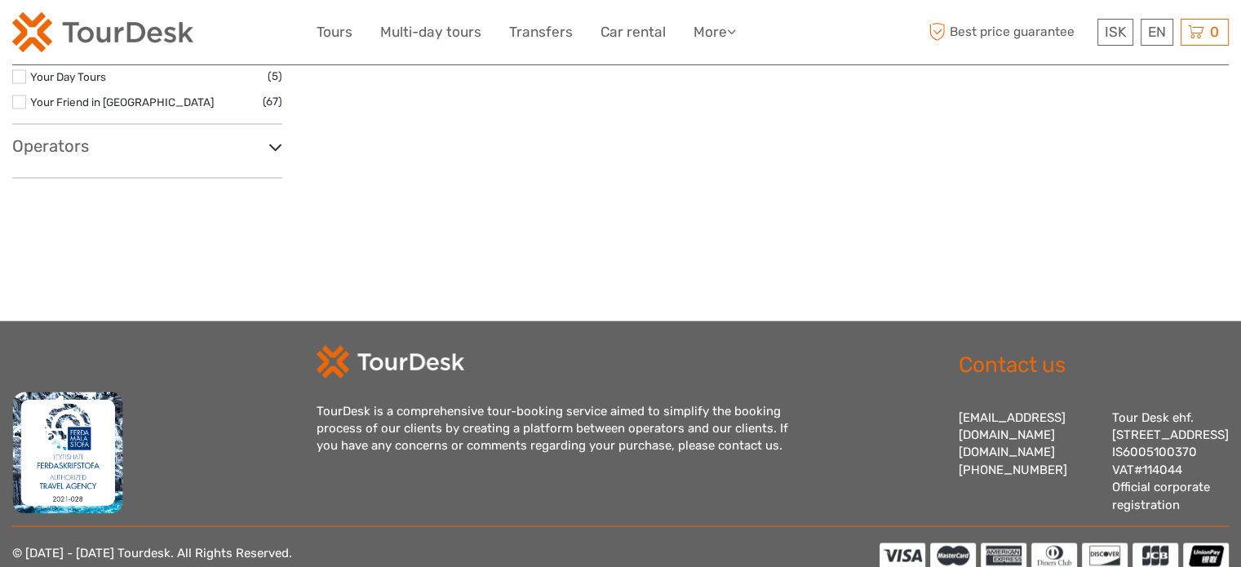
scroll to position [2922, 0]
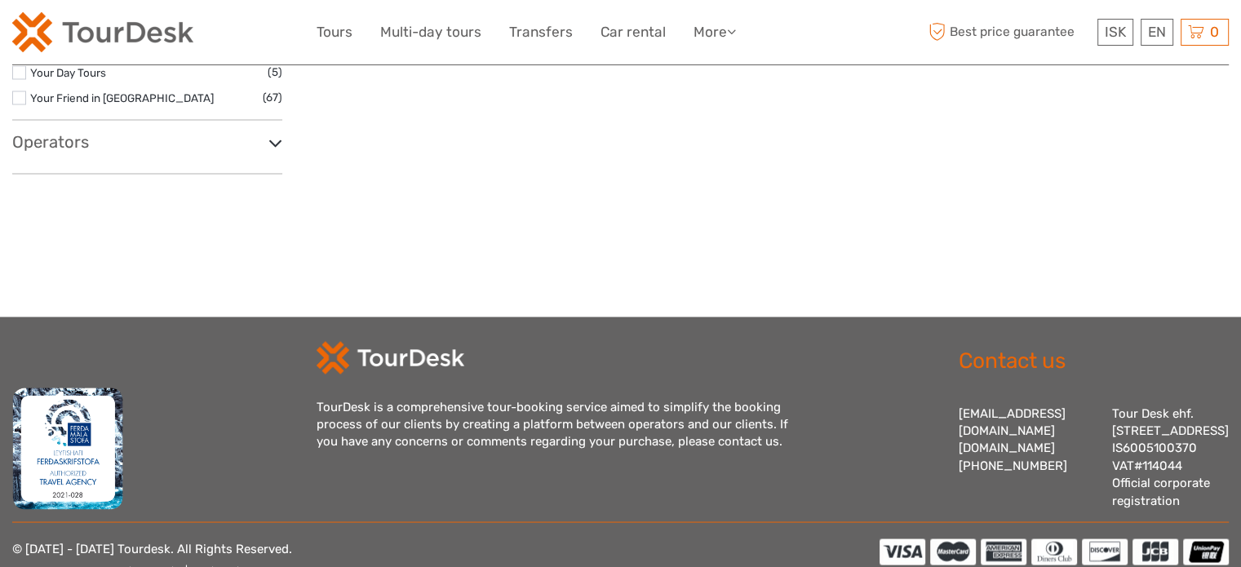
click at [75, 136] on h3 "Operators" at bounding box center [147, 142] width 270 height 20
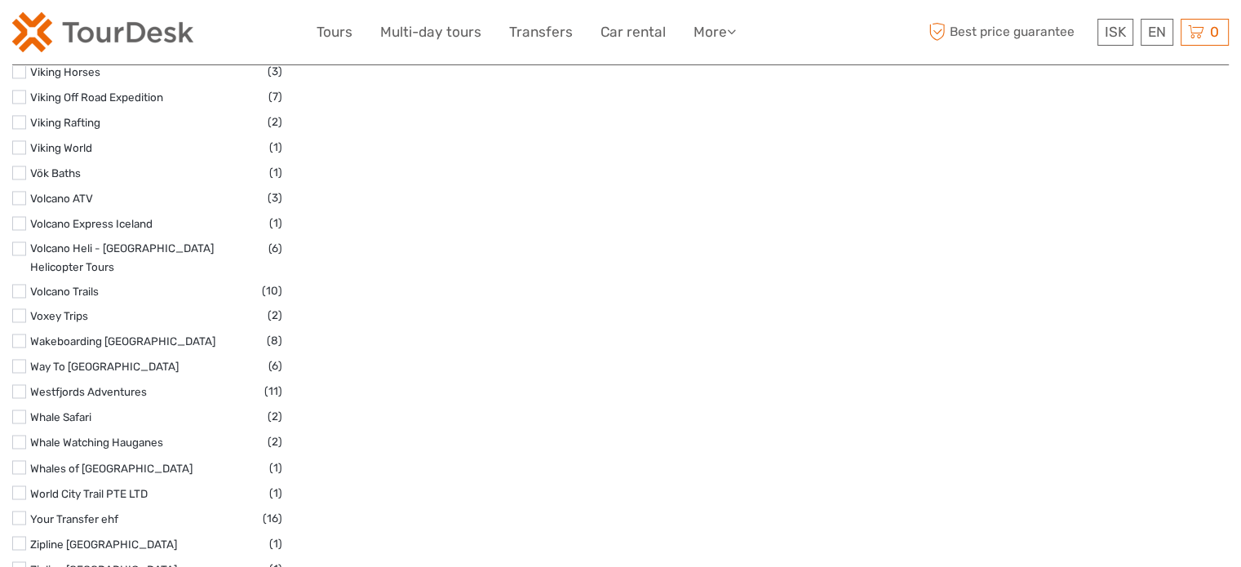
scroll to position [8866, 0]
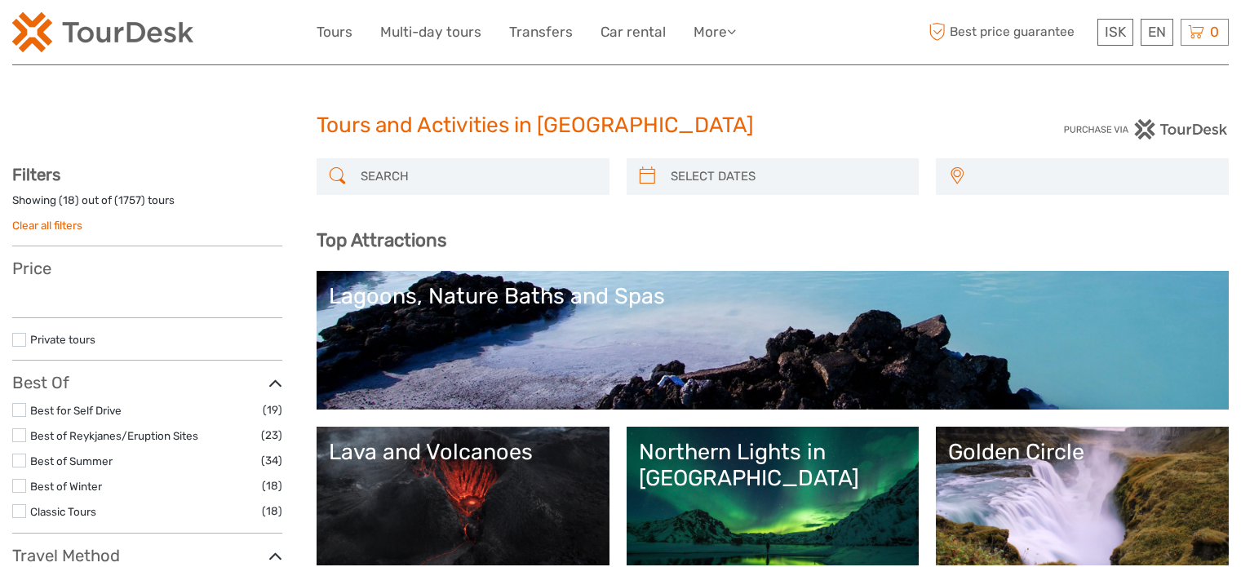
select select
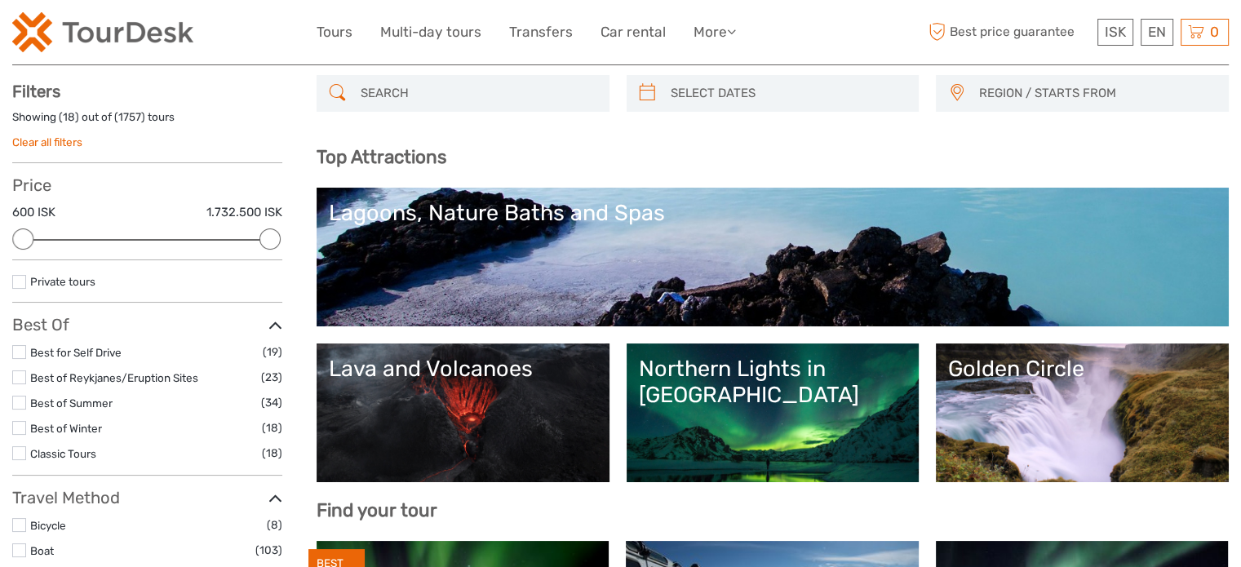
scroll to position [201, 0]
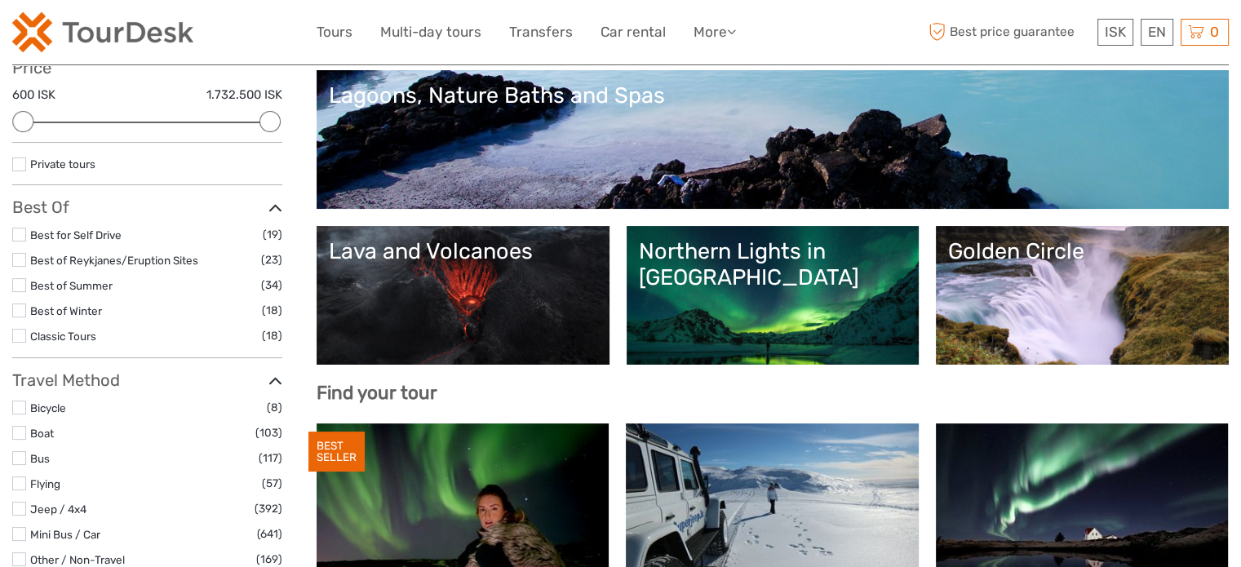
drag, startPoint x: 1246, startPoint y: 51, endPoint x: 1241, endPoint y: 84, distance: 33.1
click at [1028, 246] on div "Golden Circle" at bounding box center [1082, 251] width 268 height 26
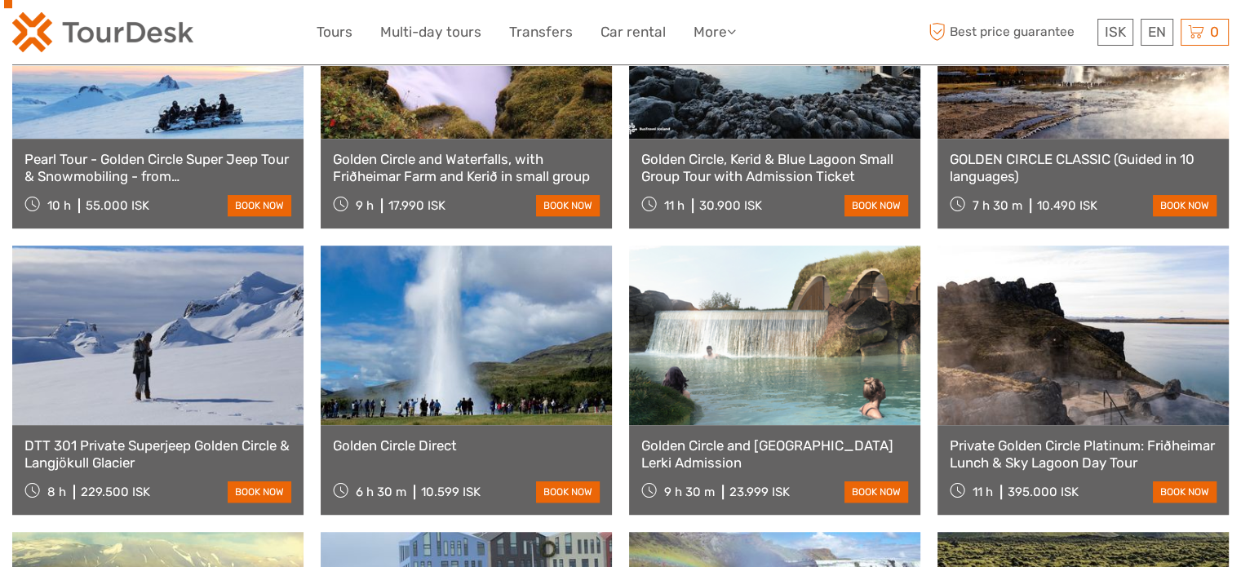
scroll to position [985, 0]
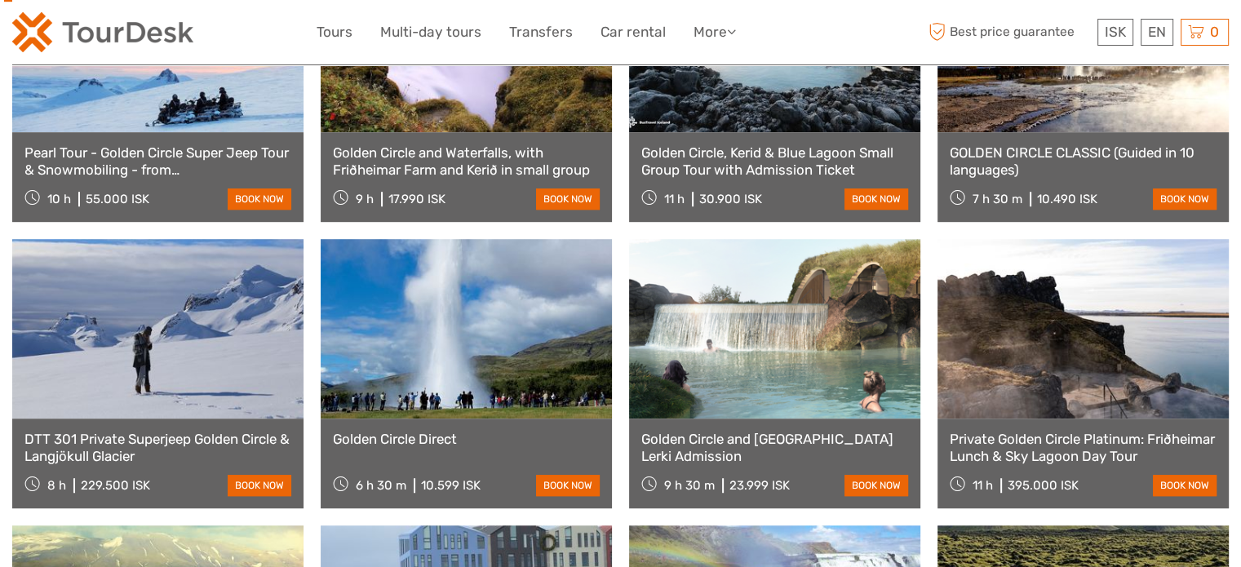
click at [776, 431] on link "Golden Circle and [GEOGRAPHIC_DATA] Lerki Admission" at bounding box center [774, 447] width 267 height 33
